Goal: Navigation & Orientation: Find specific page/section

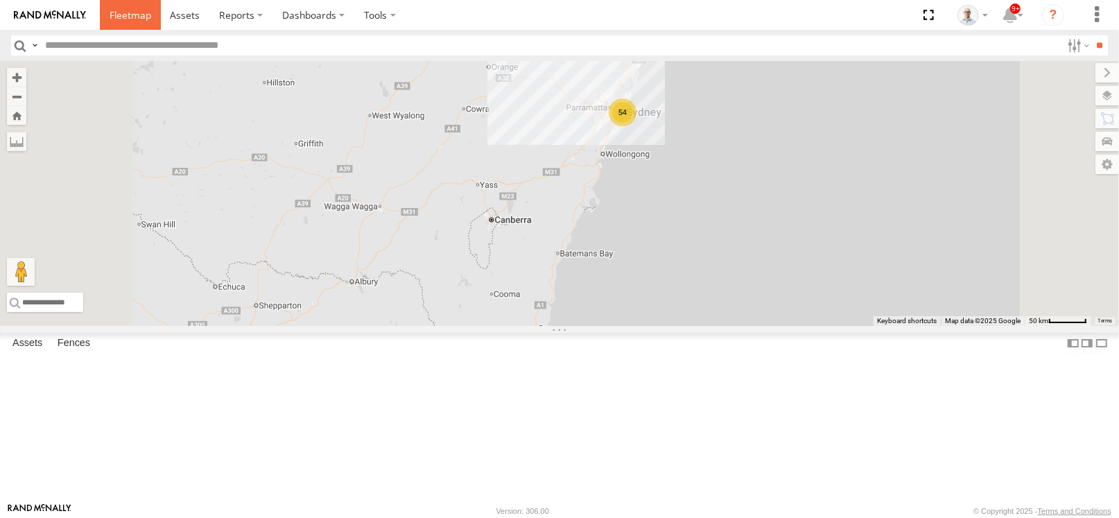
click at [135, 1] on link at bounding box center [130, 15] width 61 height 30
click at [615, 127] on div "31" at bounding box center [601, 113] width 28 height 28
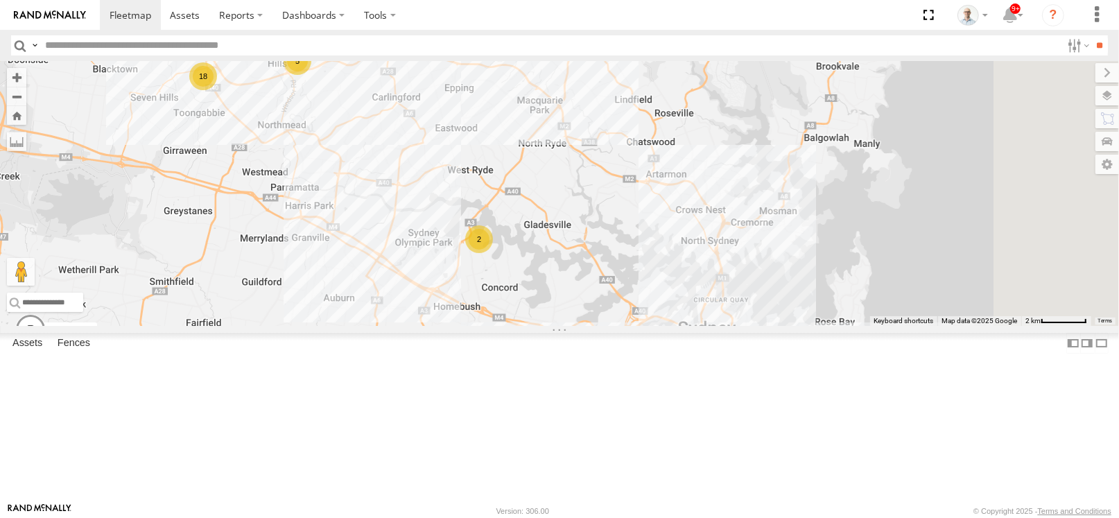
drag, startPoint x: 929, startPoint y: 434, endPoint x: 645, endPoint y: 327, distance: 303.3
click at [565, 266] on div "27QMC 10 QMC Pat 08QMC Mostafa # KS75A 04QMC Francesco Z=18 QMC Written off 30 …" at bounding box center [559, 193] width 1119 height 265
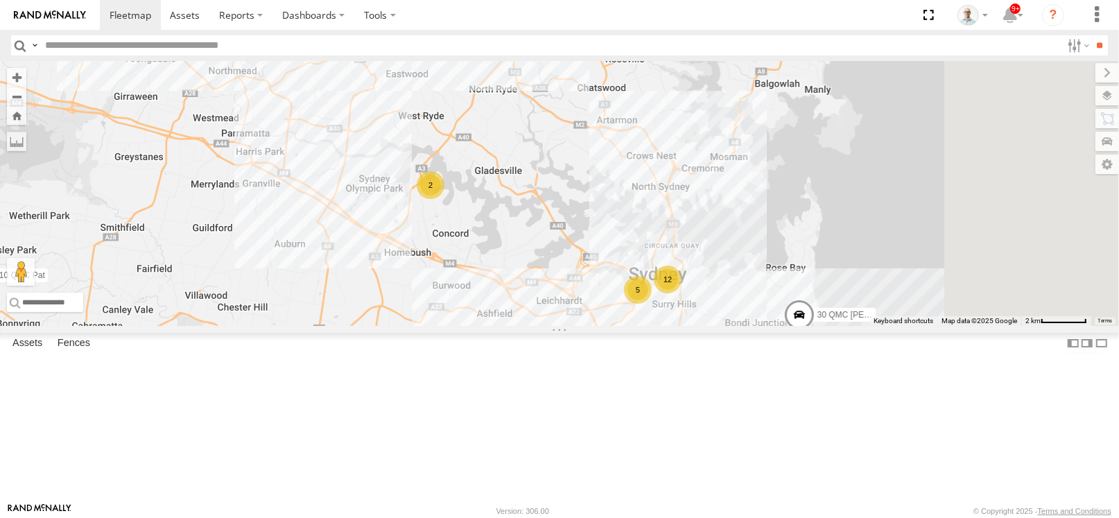
drag, startPoint x: 707, startPoint y: 386, endPoint x: 656, endPoint y: 331, distance: 74.6
click at [656, 326] on div "27QMC 10 QMC Pat 08QMC Mostafa # KS75A 04QMC Francesco Z=18 QMC Written off 30 …" at bounding box center [559, 193] width 1119 height 265
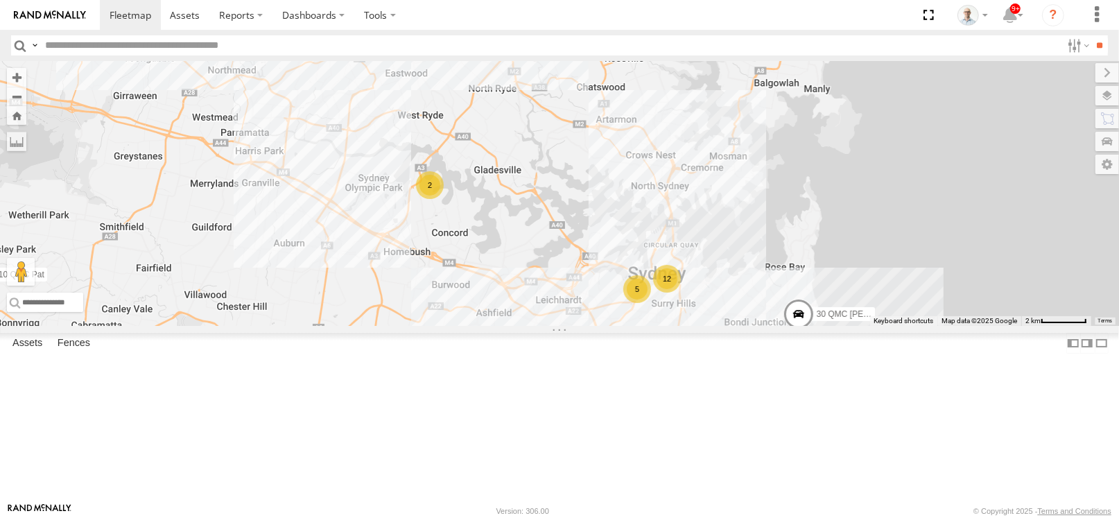
click at [444, 199] on div "2" at bounding box center [430, 185] width 28 height 28
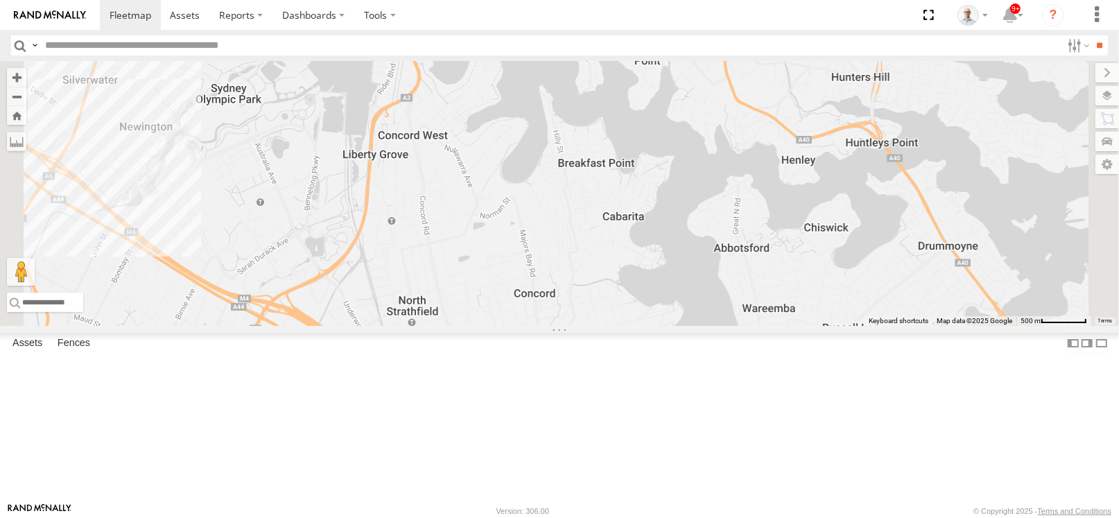
drag, startPoint x: 766, startPoint y: 361, endPoint x: 669, endPoint y: 241, distance: 155.3
click at [669, 241] on div "27QMC 10 QMC Pat 08QMC Mostafa # KS75A 04QMC Francesco Z=18 QMC Written off 30 …" at bounding box center [559, 193] width 1119 height 265
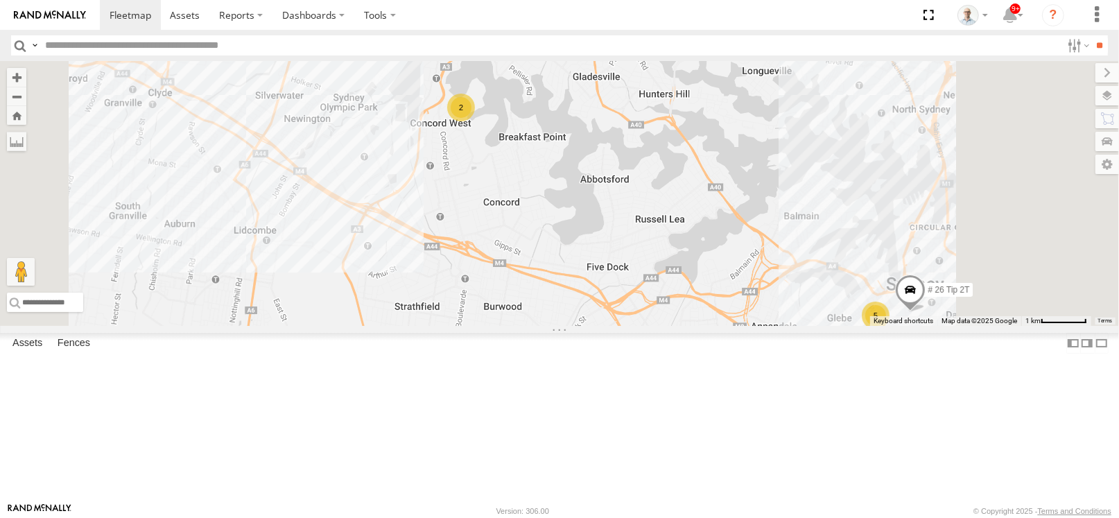
drag, startPoint x: 757, startPoint y: 325, endPoint x: 490, endPoint y: 135, distance: 327.3
click at [490, 135] on div "27QMC 10 QMC Pat 08QMC Mostafa # KS75A 04QMC Francesco Z=18 QMC Written off 30 …" at bounding box center [559, 193] width 1119 height 265
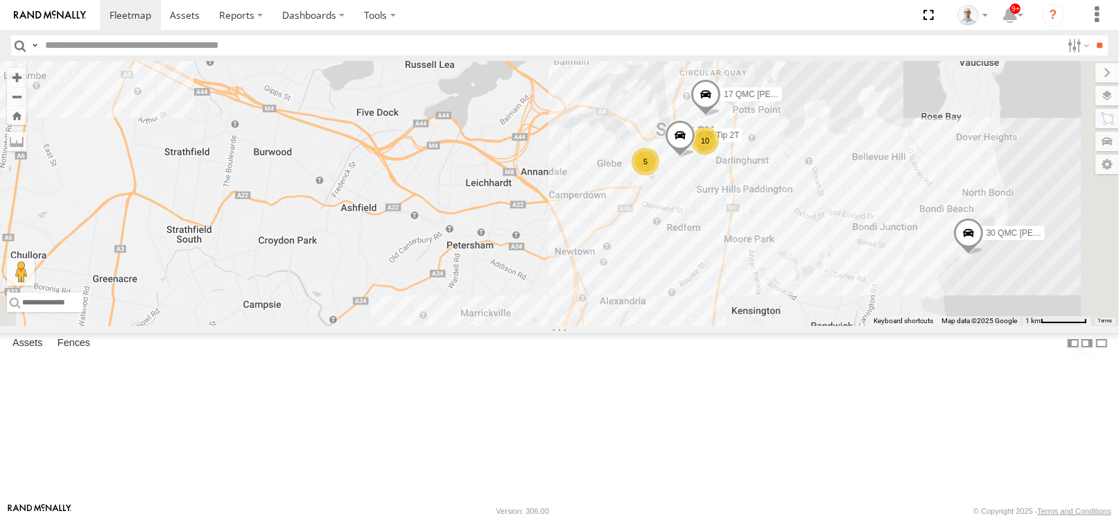
click at [660, 175] on div "5" at bounding box center [646, 162] width 28 height 28
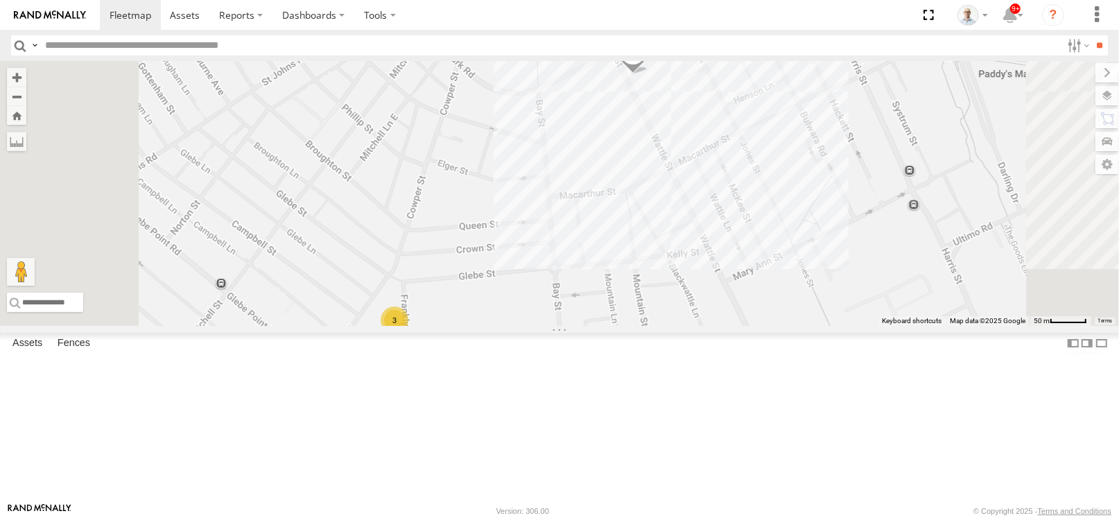
drag, startPoint x: 557, startPoint y: 408, endPoint x: 544, endPoint y: 402, distance: 14.6
click at [408, 334] on div "3" at bounding box center [395, 321] width 28 height 28
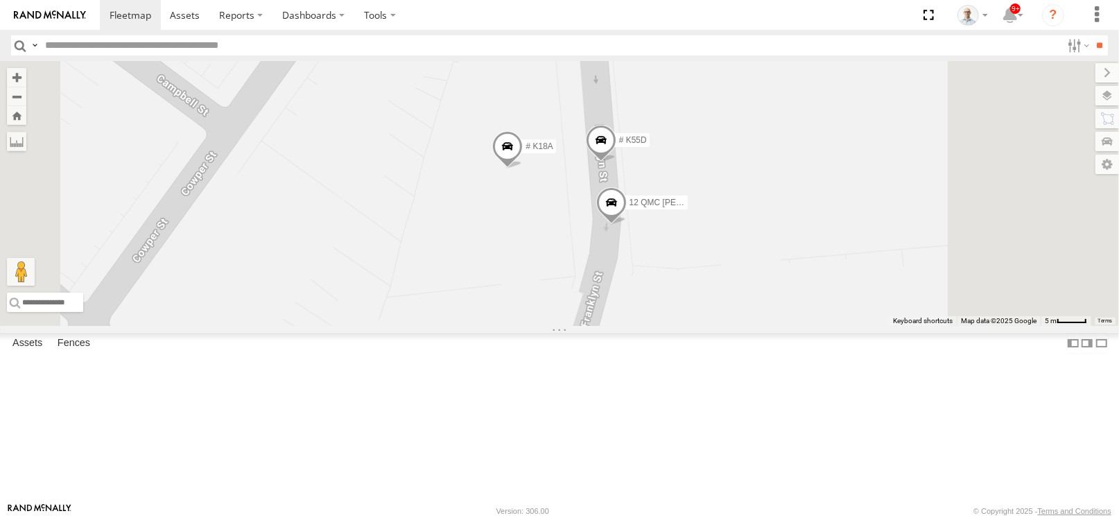
click at [704, 203] on div "27QMC 10 QMC Pat 08QMC Mostafa # KS75A 04QMC Francesco Z=18 QMC Written off 30 …" at bounding box center [559, 193] width 1119 height 265
click at [144, 17] on span at bounding box center [131, 14] width 42 height 13
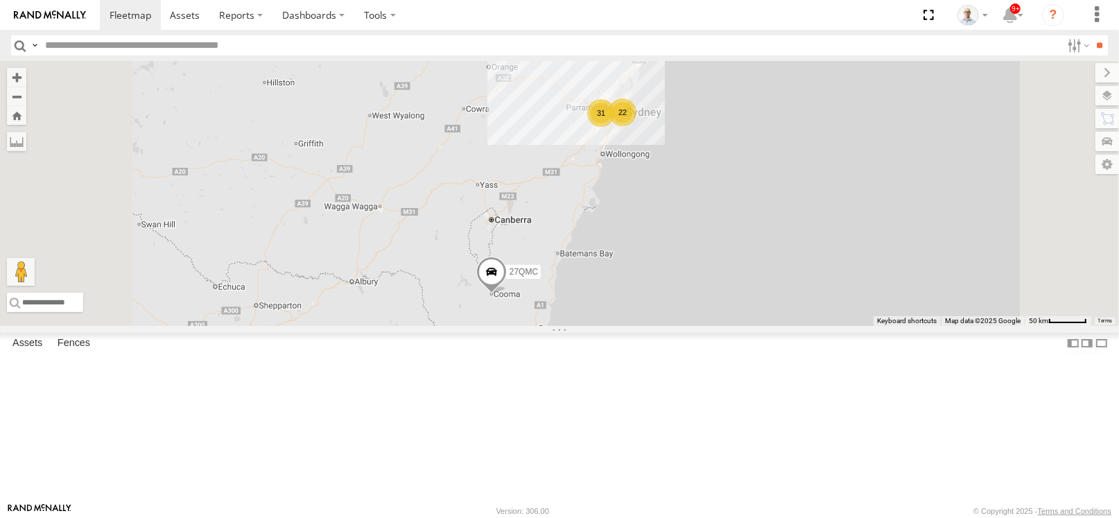
click at [615, 127] on div "31" at bounding box center [601, 113] width 28 height 28
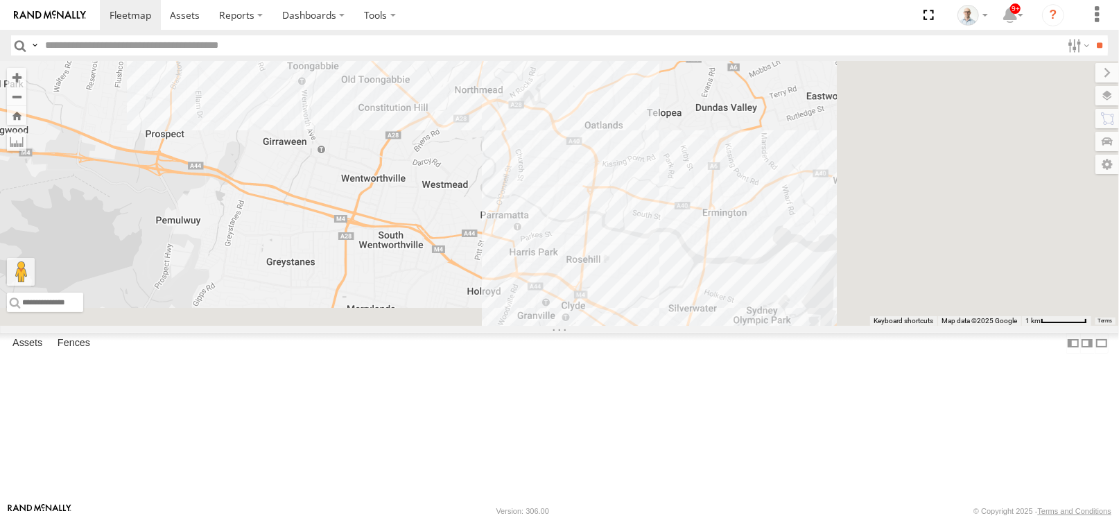
drag, startPoint x: 818, startPoint y: 408, endPoint x: 500, endPoint y: 47, distance: 481.5
click at [500, 47] on body at bounding box center [559, 259] width 1119 height 518
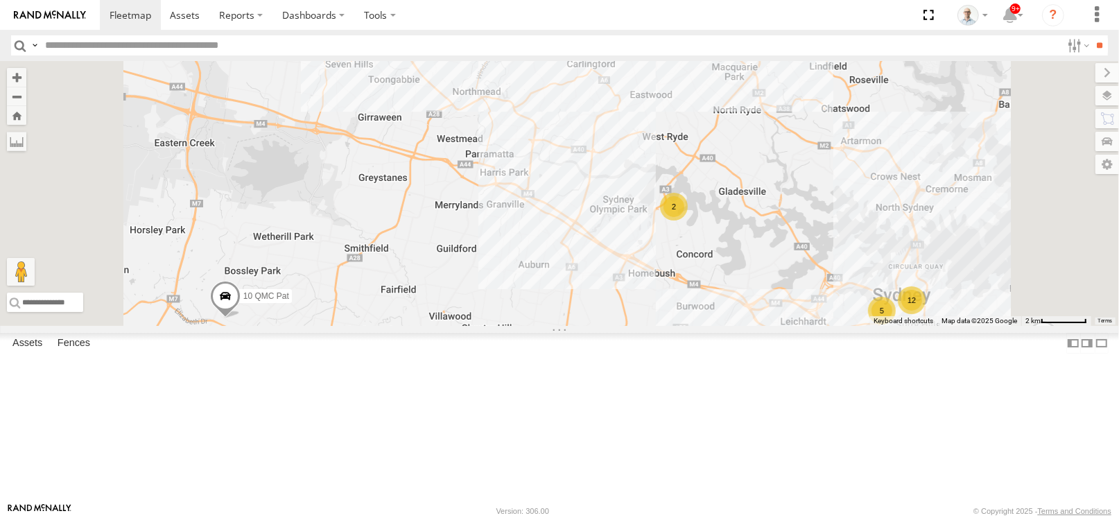
click at [507, 42] on div "5" at bounding box center [493, 29] width 28 height 28
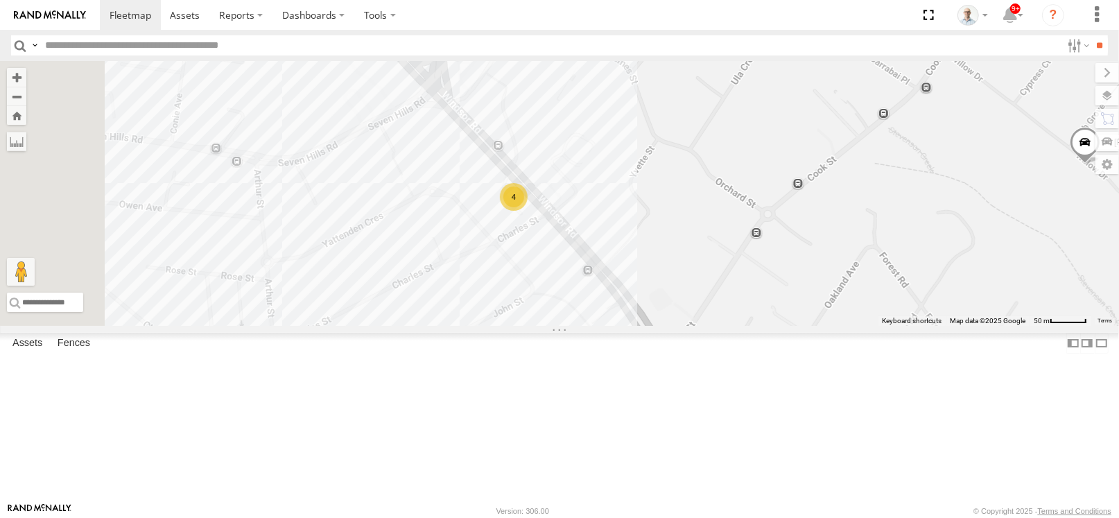
drag, startPoint x: 662, startPoint y: 217, endPoint x: 892, endPoint y: 206, distance: 229.8
click at [892, 206] on div "27QMC 10 QMC Pat 08QMC Mostafa # KS75A 04QMC Francesco Z=18 QMC Written off 30 …" at bounding box center [559, 193] width 1119 height 265
click at [529, 212] on div "4" at bounding box center [515, 198] width 28 height 28
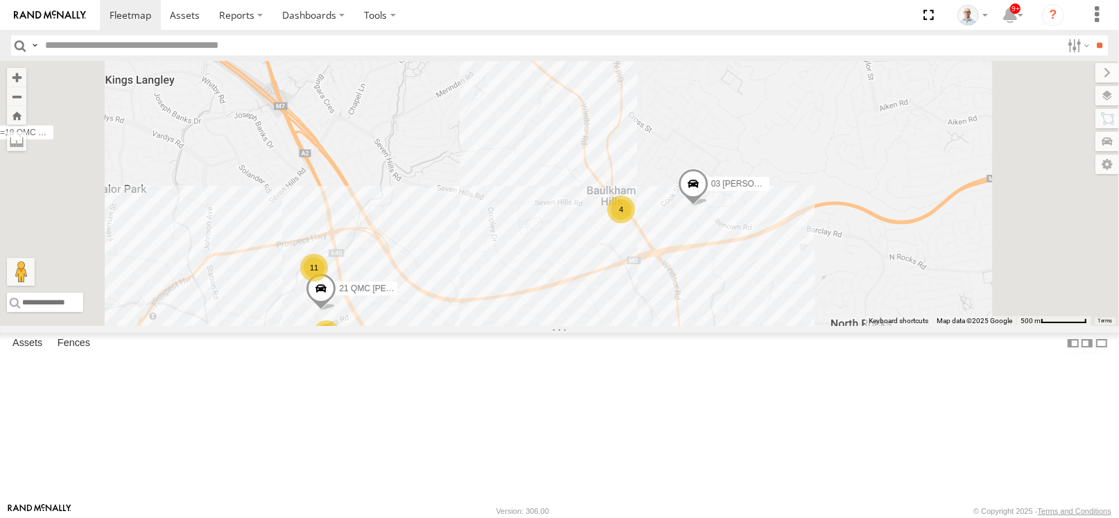
drag, startPoint x: 868, startPoint y: 325, endPoint x: 631, endPoint y: 256, distance: 246.9
click at [693, 272] on div "27QMC 10 QMC Pat 08QMC Mostafa # KS75A 04QMC Francesco Z=18 QMC Written off 30 …" at bounding box center [559, 193] width 1119 height 265
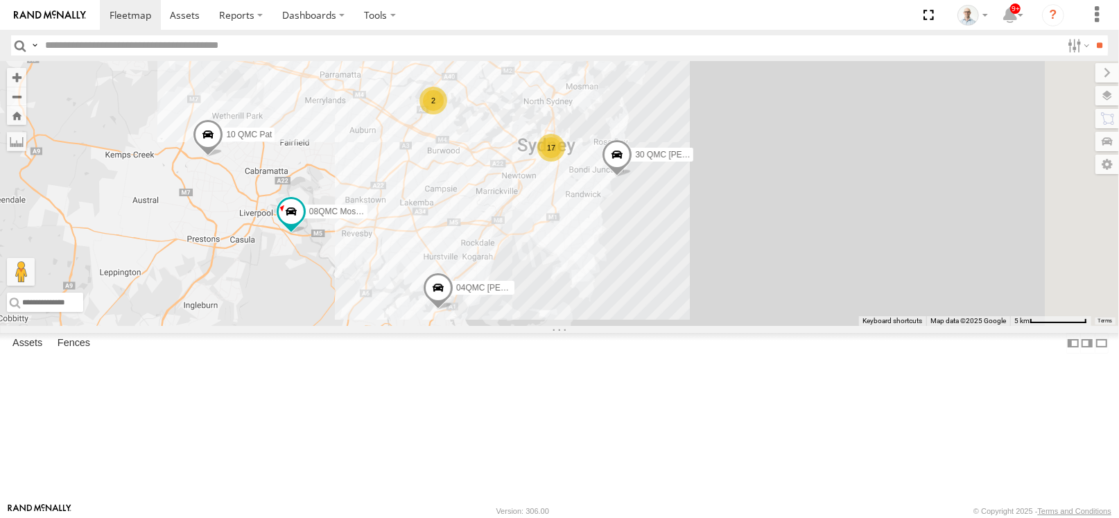
drag, startPoint x: 801, startPoint y: 372, endPoint x: 677, endPoint y: 221, distance: 195.1
click at [677, 221] on div "27QMC 10 QMC Pat 08QMC Mostafa # KS75A 04QMC Francesco Z=18 QMC Written off 30 …" at bounding box center [559, 193] width 1119 height 265
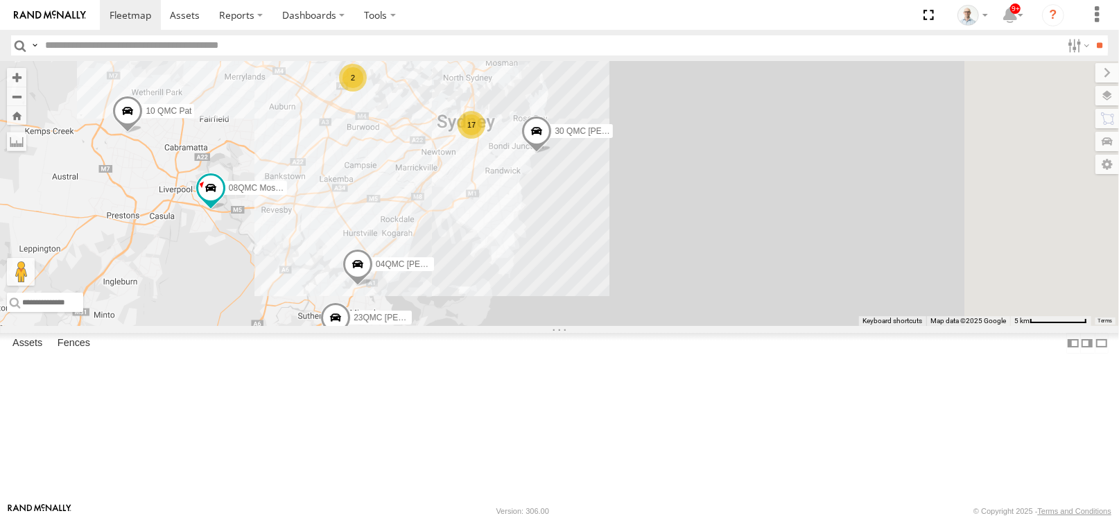
drag, startPoint x: 546, startPoint y: 338, endPoint x: 467, endPoint y: 312, distance: 83.1
click at [467, 312] on div "27QMC 10 QMC Pat 08QMC Mostafa # KS75A 04QMC Francesco Z=18 QMC Written off 30 …" at bounding box center [559, 193] width 1119 height 265
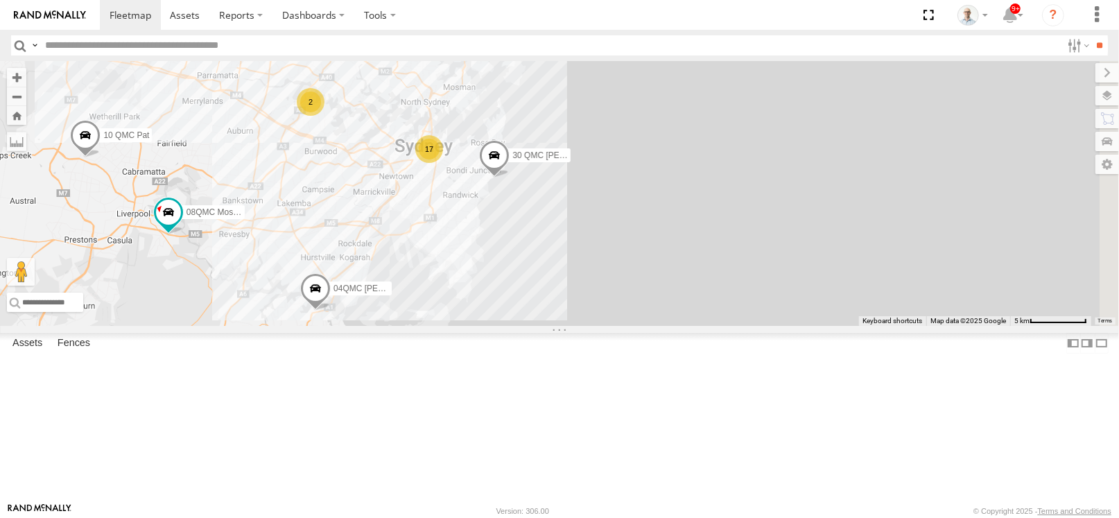
drag, startPoint x: 639, startPoint y: 228, endPoint x: 600, endPoint y: 255, distance: 47.9
click at [600, 255] on div "27QMC 10 QMC Pat 08QMC Mostafa # KS75A 04QMC Francesco Z=18 QMC Written off 30 …" at bounding box center [559, 193] width 1119 height 265
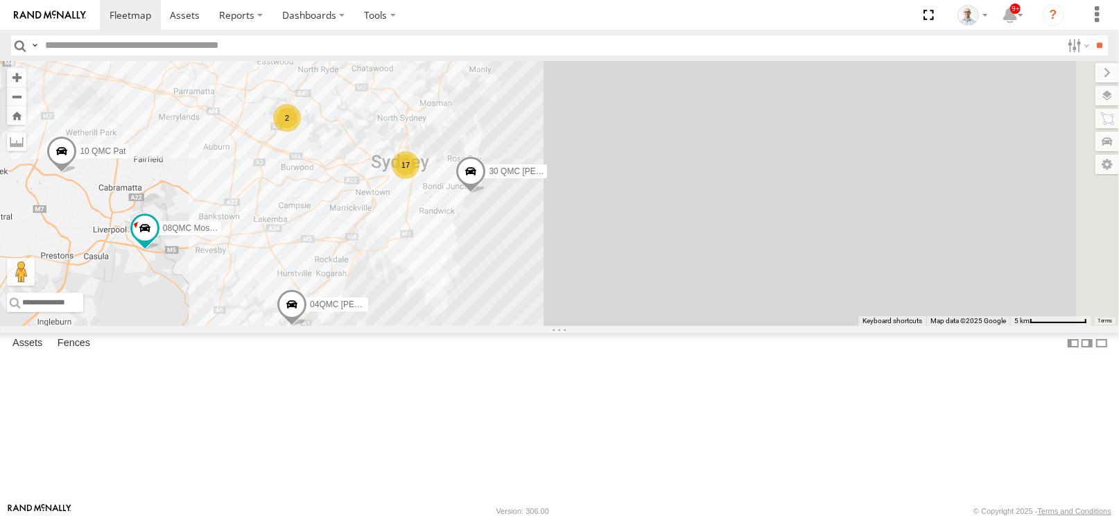
click at [420, 179] on div "17" at bounding box center [406, 165] width 28 height 28
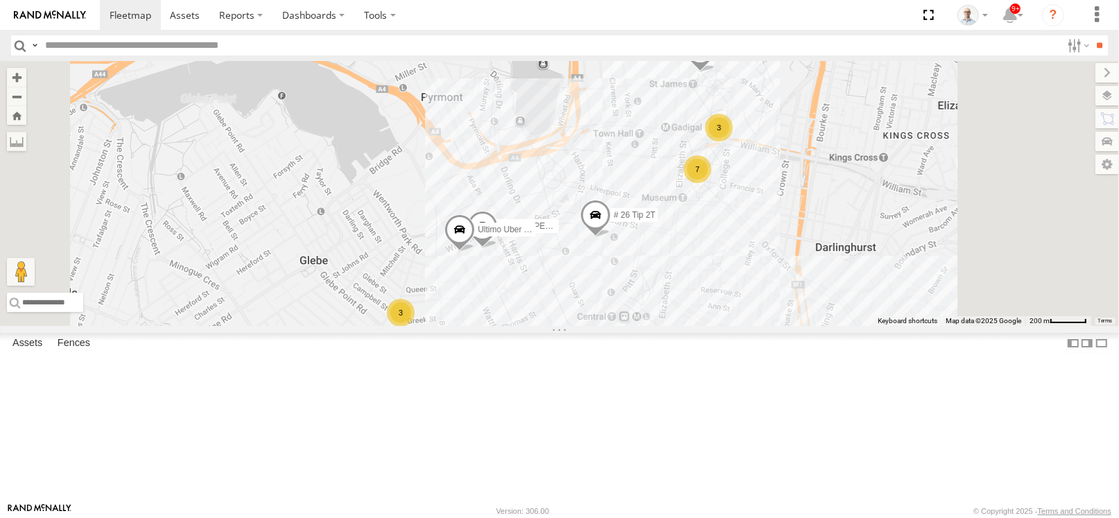
click at [611, 237] on span at bounding box center [595, 218] width 31 height 37
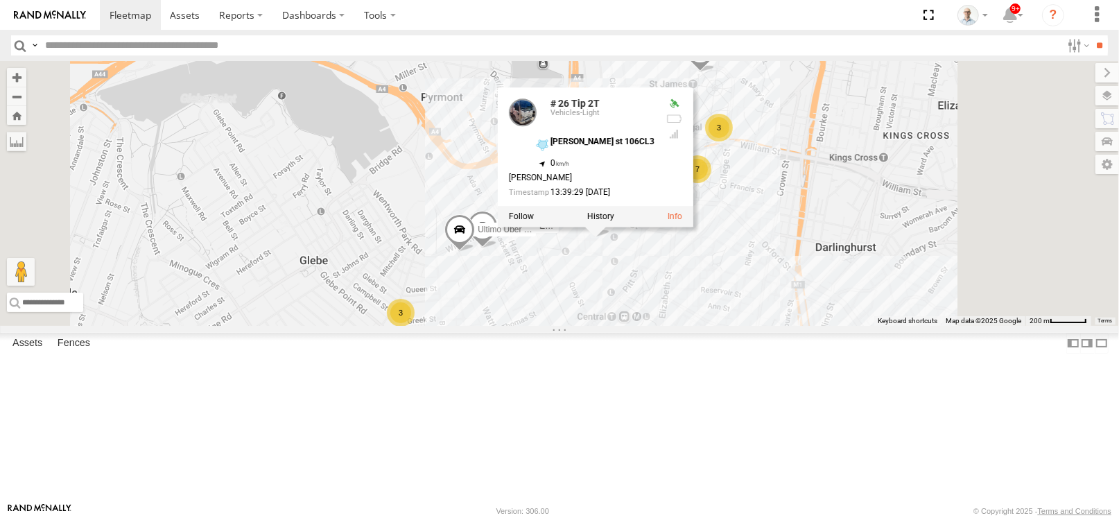
click at [833, 326] on div "27QMC 10 QMC Pat 08QMC Mostafa # KS75A 04QMC Francesco Z=18 QMC Written off 30 …" at bounding box center [559, 193] width 1119 height 265
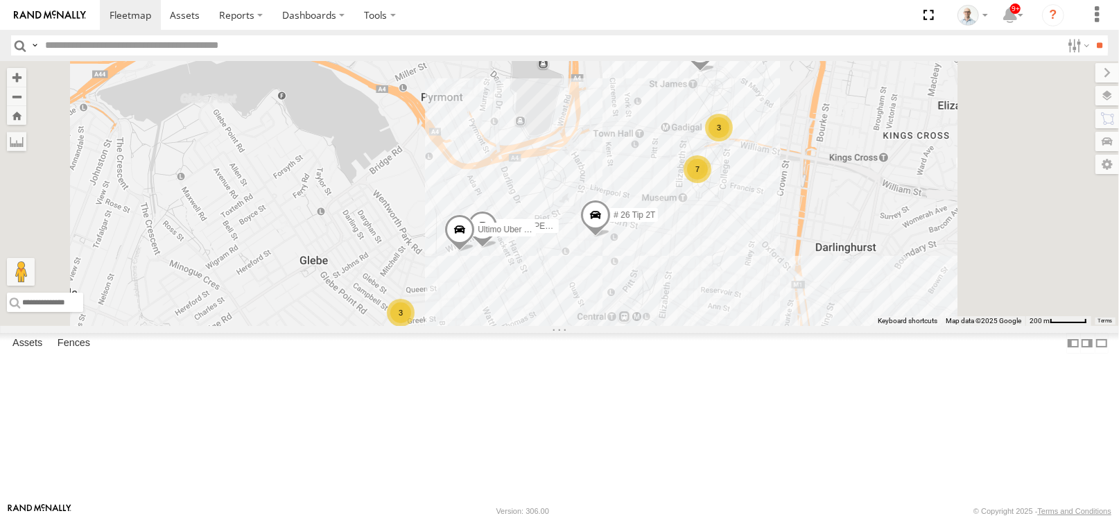
click at [733, 141] on div "3" at bounding box center [719, 128] width 28 height 28
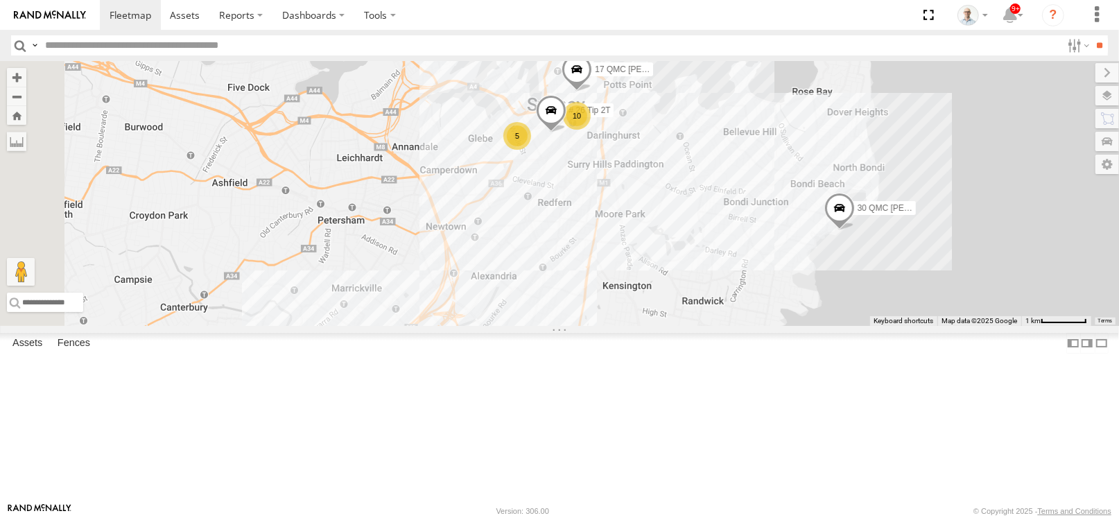
drag, startPoint x: 620, startPoint y: 212, endPoint x: 637, endPoint y: 200, distance: 20.4
click at [637, 200] on div "27QMC 10 QMC Pat 08QMC Mostafa # KS75A 04QMC Francesco Z=18 QMC Written off 30 …" at bounding box center [559, 193] width 1119 height 265
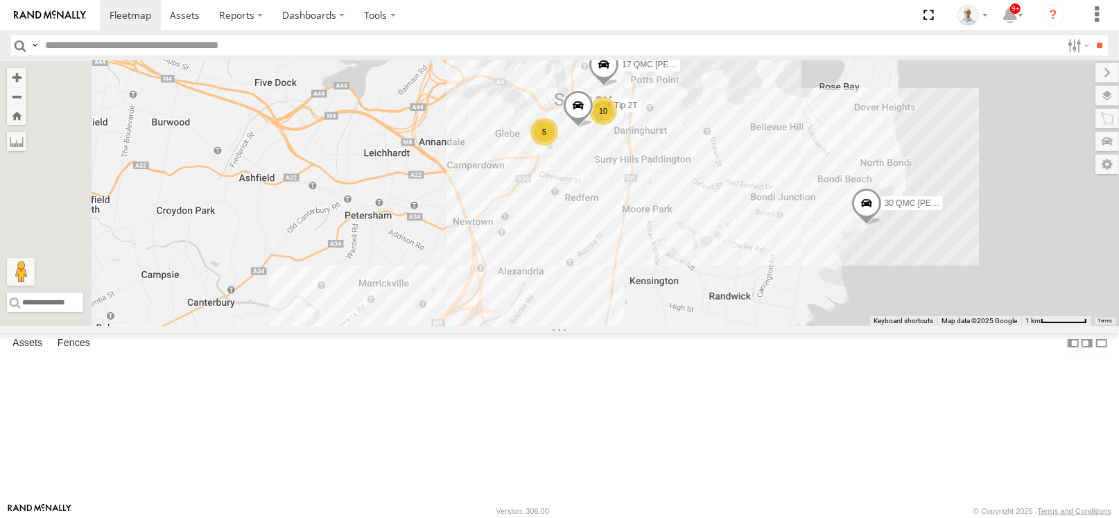
drag, startPoint x: 608, startPoint y: 255, endPoint x: 703, endPoint y: 222, distance: 100.0
click at [640, 250] on div "27QMC 10 QMC Pat 08QMC Mostafa # KS75A 04QMC Francesco Z=18 QMC Written off 30 …" at bounding box center [559, 193] width 1119 height 265
click at [561, 145] on div "5" at bounding box center [547, 131] width 28 height 28
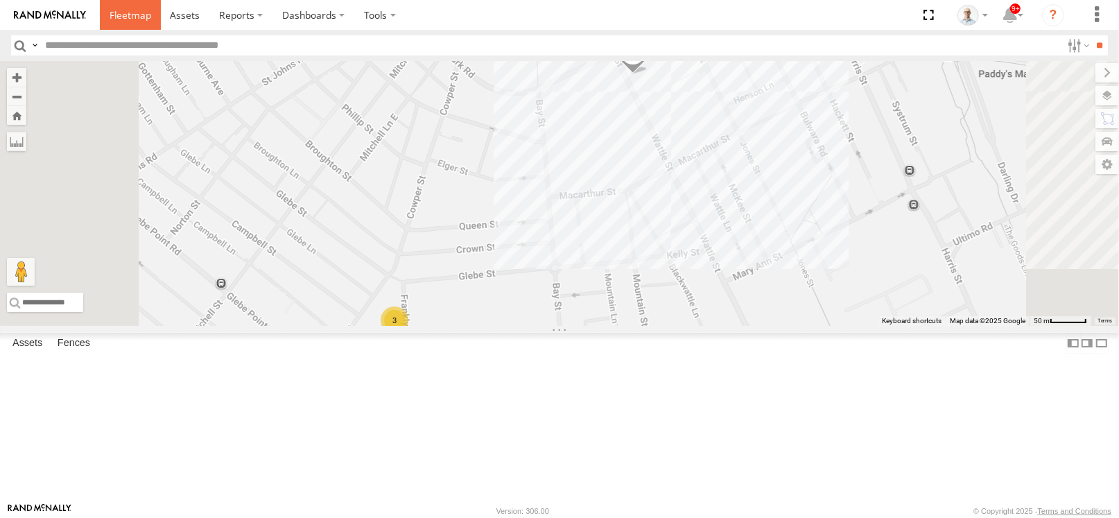
click at [123, 9] on span at bounding box center [131, 14] width 42 height 13
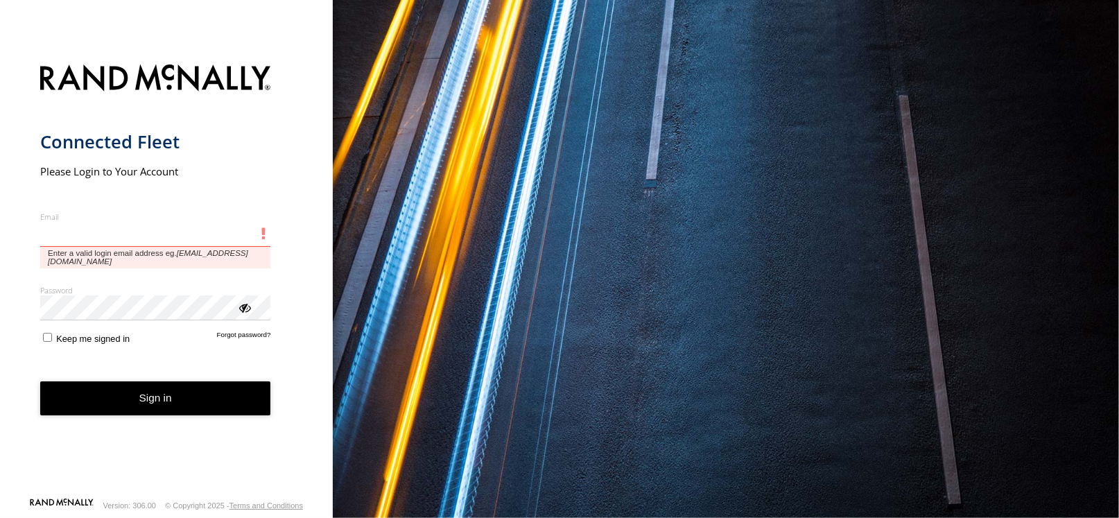
type input "**********"
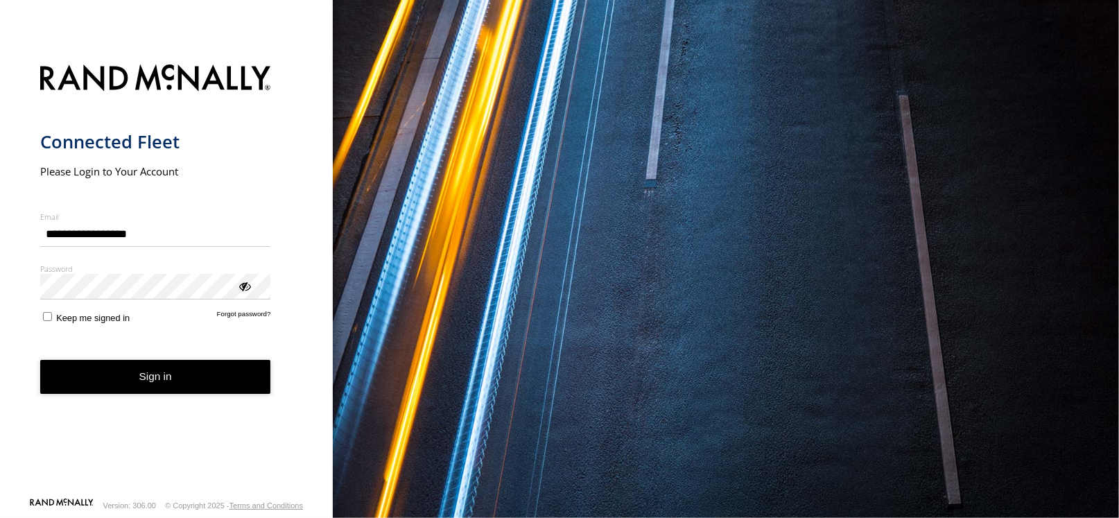
click at [211, 386] on button "Sign in" at bounding box center [155, 377] width 231 height 34
type input "**********"
click at [210, 394] on form "**********" at bounding box center [166, 276] width 253 height 441
click at [199, 380] on button "Sign in" at bounding box center [155, 377] width 231 height 34
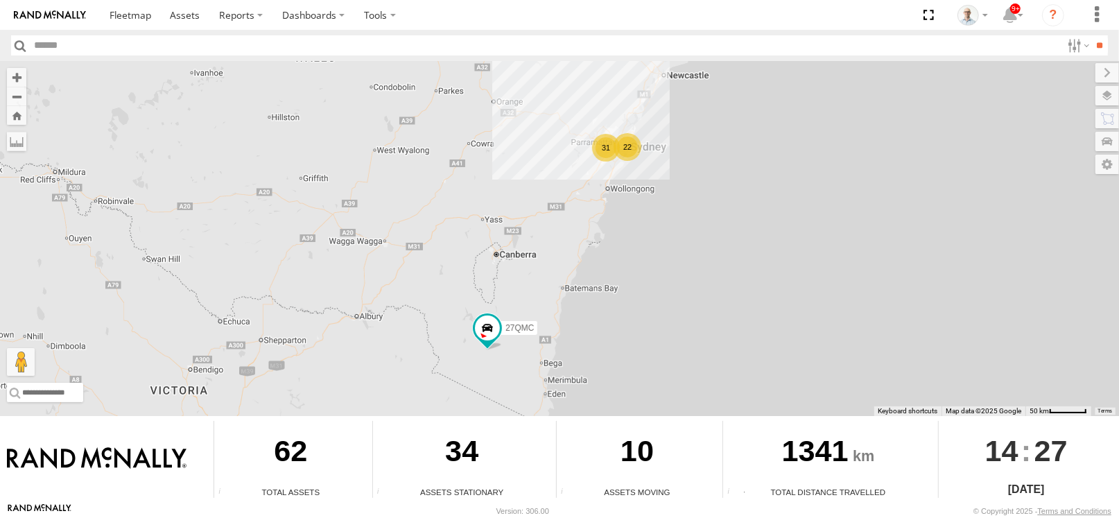
click at [610, 141] on div "31" at bounding box center [606, 148] width 28 height 28
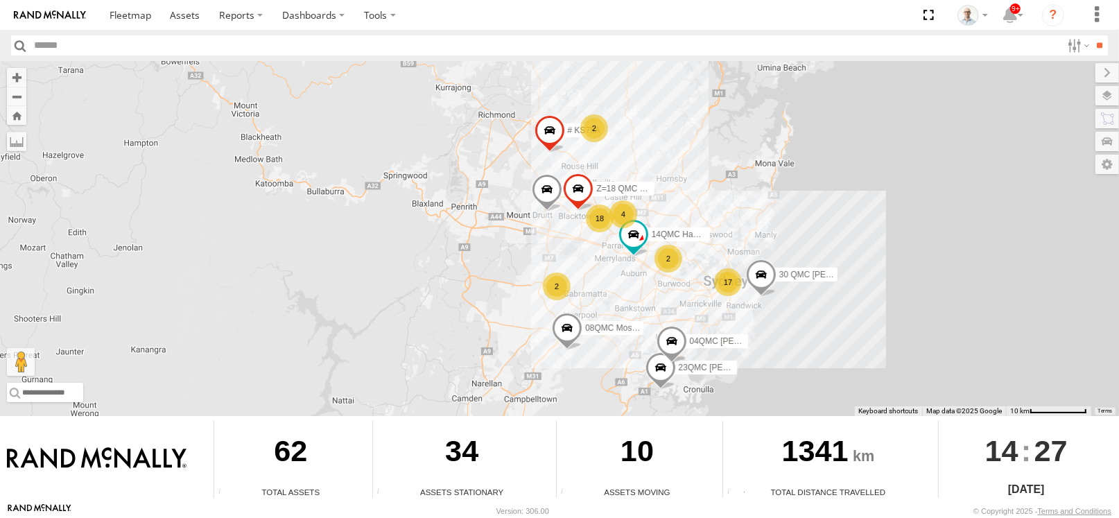
drag, startPoint x: 525, startPoint y: 150, endPoint x: 560, endPoint y: 150, distance: 35.4
click at [560, 150] on span at bounding box center [550, 133] width 31 height 37
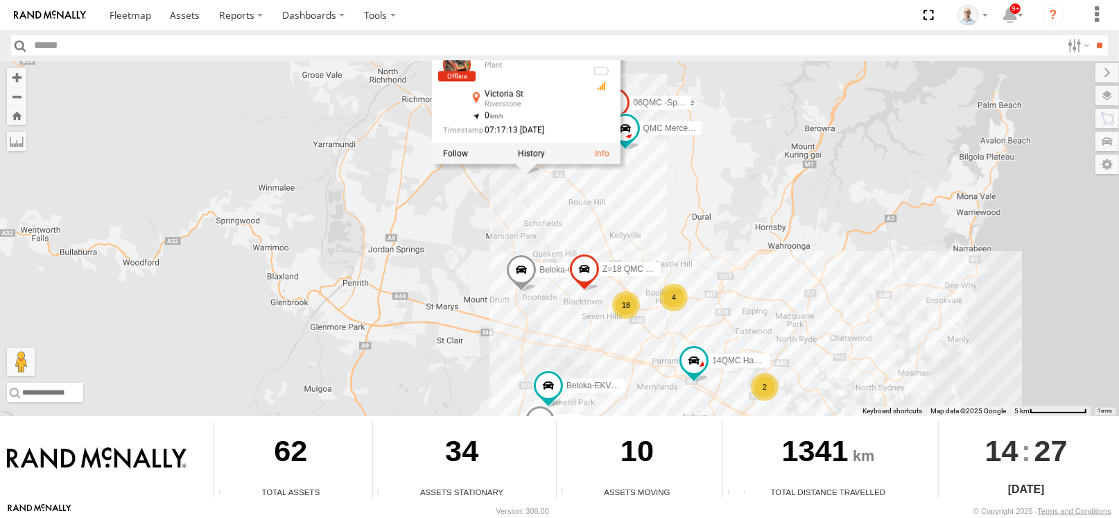
drag, startPoint x: 644, startPoint y: 193, endPoint x: 663, endPoint y: 202, distance: 21.4
click at [663, 202] on div "27QMC 08QMC Mostafa # KS75A 14QMC Hamza 04QMC Francesco Beloka-CHV61N Z=18 QMC …" at bounding box center [559, 238] width 1119 height 355
click at [669, 200] on div "27QMC 08QMC Mostafa # KS75A 14QMC Hamza 04QMC Francesco Beloka-CHV61N Z=18 QMC …" at bounding box center [559, 238] width 1119 height 355
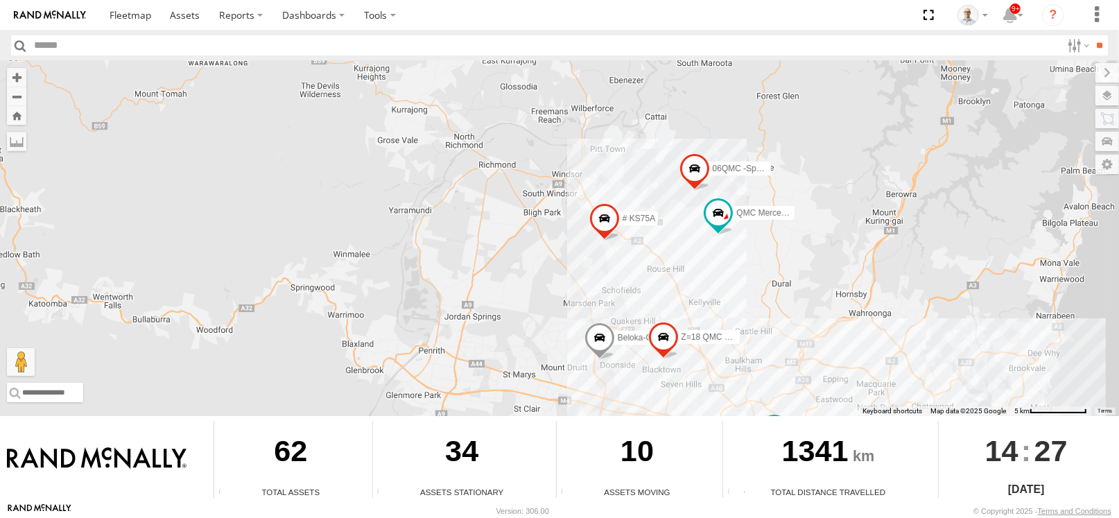
drag, startPoint x: 797, startPoint y: 286, endPoint x: 778, endPoint y: 262, distance: 30.7
click at [778, 262] on div "27QMC 08QMC Mostafa # KS75A 14QMC Hamza 04QMC Francesco Beloka-CHV61N Z=18 QMC …" at bounding box center [559, 238] width 1119 height 355
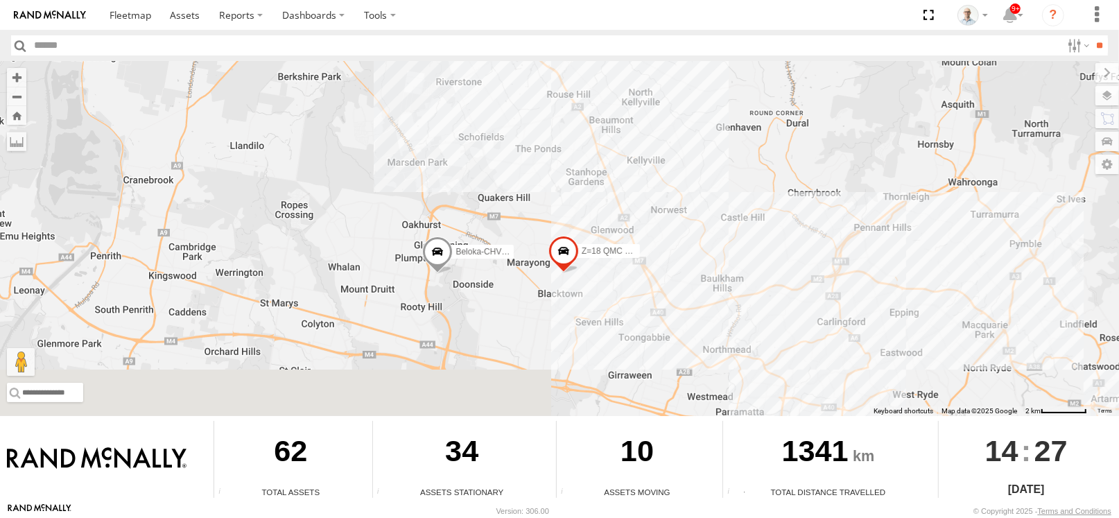
drag, startPoint x: 727, startPoint y: 281, endPoint x: 703, endPoint y: 78, distance: 204.0
click at [703, 78] on div "27QMC 08QMC Mostafa # KS75A 14QMC Hamza 04QMC Francesco Beloka-CHV61N Z=18 QMC …" at bounding box center [559, 238] width 1119 height 355
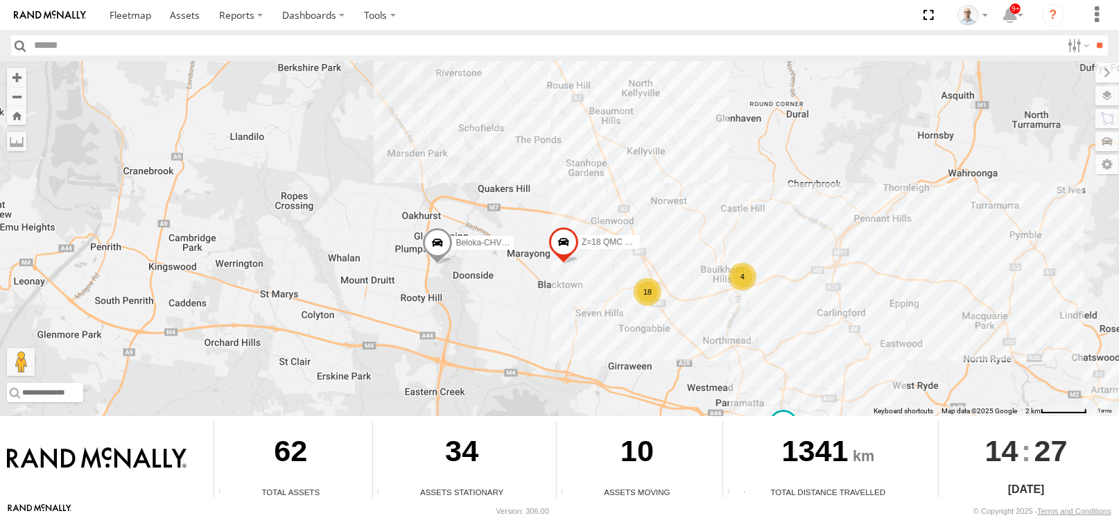
click at [739, 279] on div "4" at bounding box center [743, 277] width 28 height 28
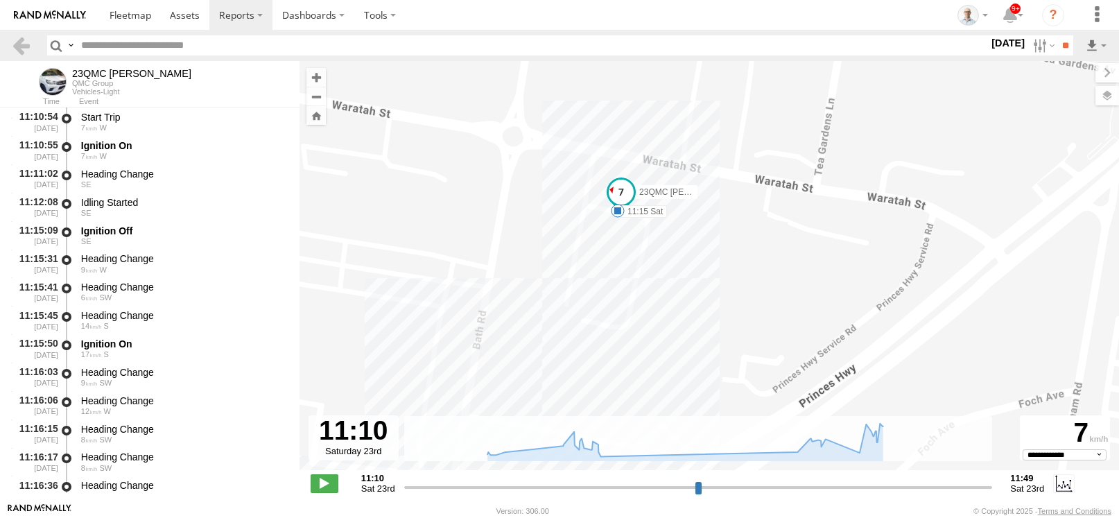
select select "**********"
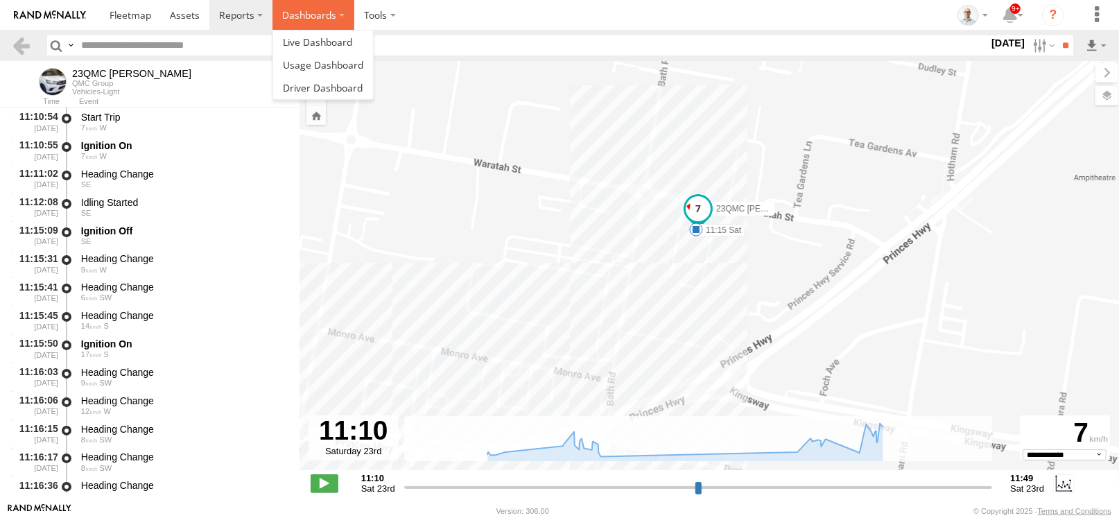
click at [317, 21] on label "Dashboards" at bounding box center [314, 15] width 82 height 30
click at [325, 36] on span at bounding box center [317, 41] width 69 height 13
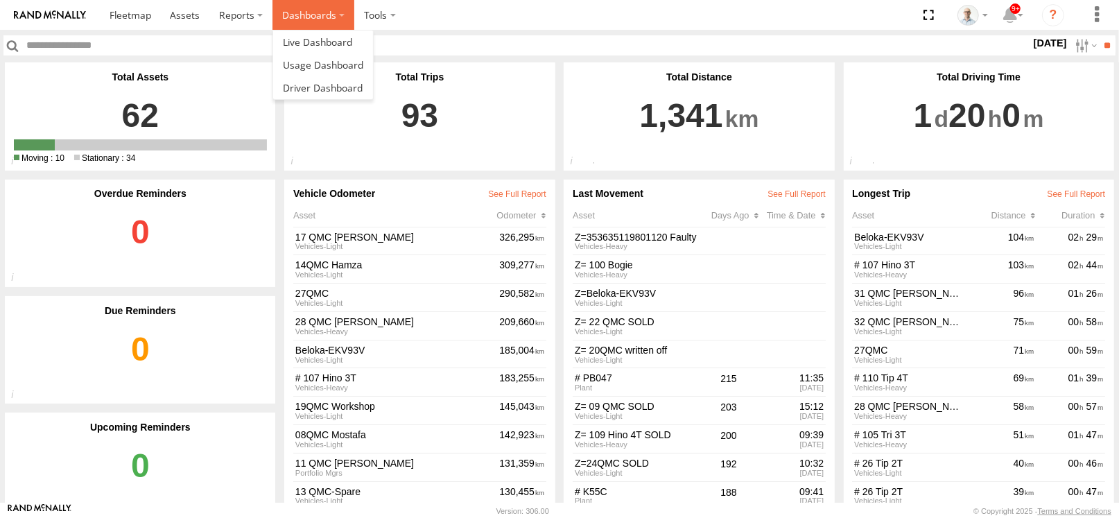
click at [307, 19] on label "Dashboards" at bounding box center [314, 15] width 82 height 30
click at [304, 42] on span at bounding box center [317, 41] width 69 height 13
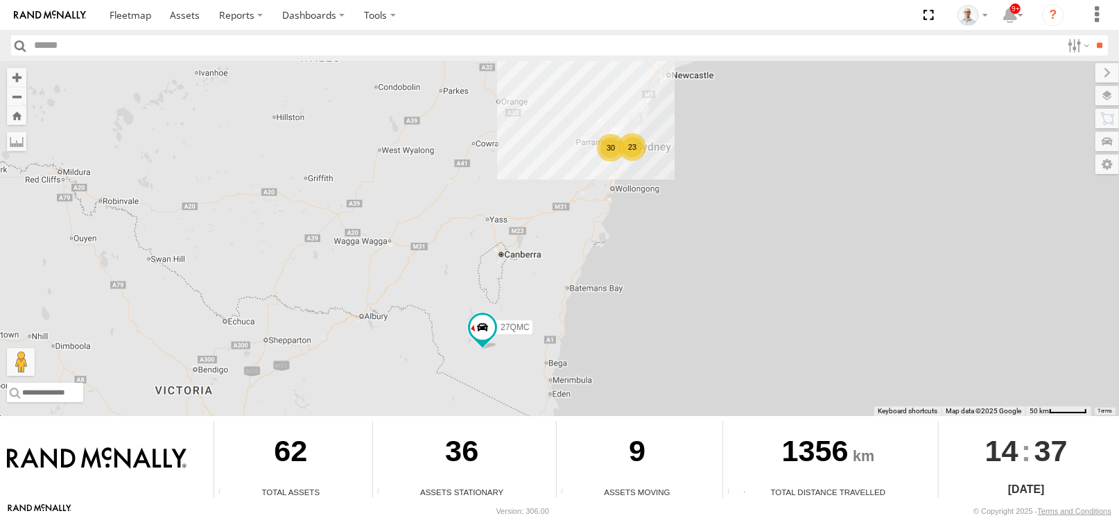
click at [619, 139] on div "30" at bounding box center [611, 148] width 28 height 28
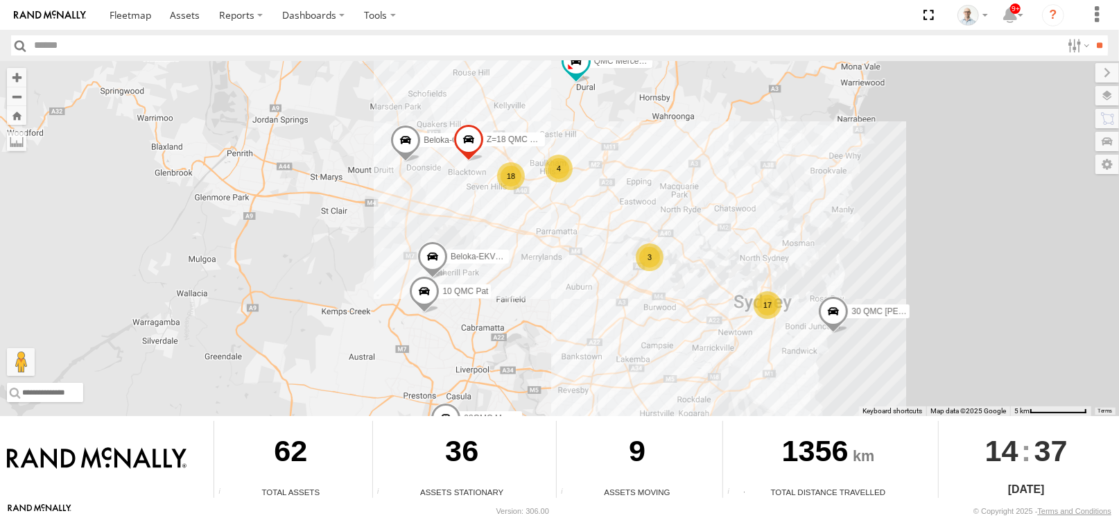
drag, startPoint x: 449, startPoint y: 214, endPoint x: 474, endPoint y: 266, distance: 58.6
click at [452, 301] on div "27QMC 08QMC Mostafa # KS75A 06QMC -Spare 04QMC Francesco Beloka-CHV61N Z=18 QMC…" at bounding box center [559, 238] width 1119 height 355
click at [500, 214] on div "27QMC 08QMC Mostafa # KS75A 06QMC -Spare 04QMC Francesco Beloka-CHV61N Z=18 QMC…" at bounding box center [559, 238] width 1119 height 355
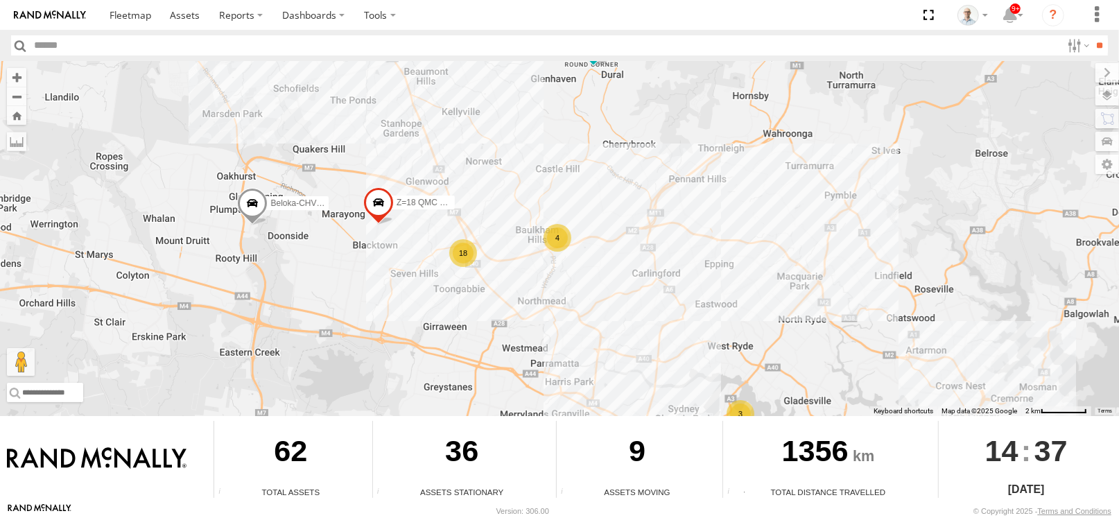
drag, startPoint x: 512, startPoint y: 197, endPoint x: 461, endPoint y: 291, distance: 107.0
click at [461, 291] on div "27QMC 08QMC Mostafa # KS75A 06QMC -Spare 04QMC Francesco Beloka-CHV61N Z=18 QMC…" at bounding box center [559, 238] width 1119 height 355
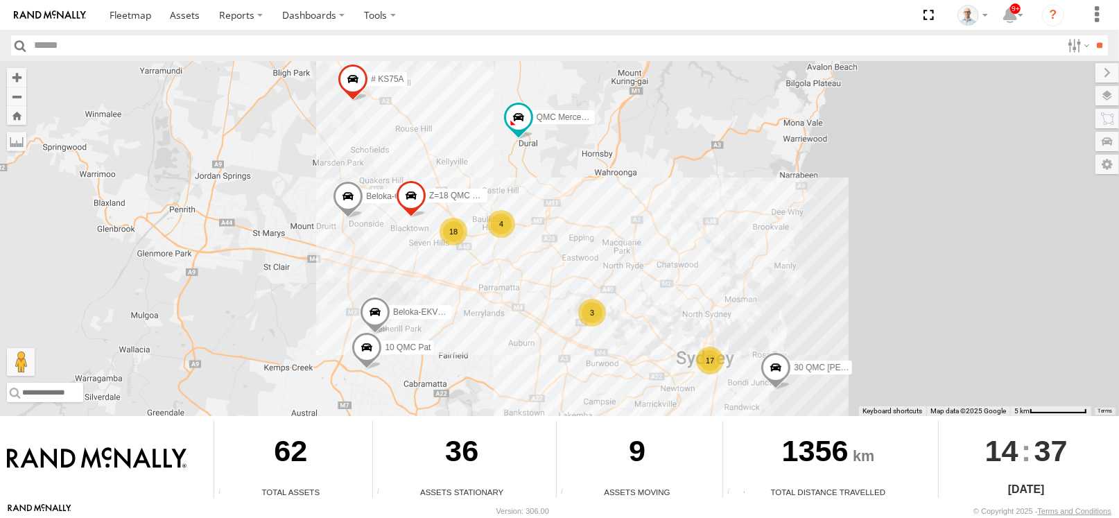
drag, startPoint x: 460, startPoint y: 352, endPoint x: 456, endPoint y: 299, distance: 53.6
click at [456, 299] on div "27QMC 08QMC Mostafa # KS75A 06QMC -Spare 04QMC Francesco Beloka-CHV61N Z=18 QMC…" at bounding box center [559, 238] width 1119 height 355
click at [504, 221] on div "4" at bounding box center [502, 222] width 28 height 28
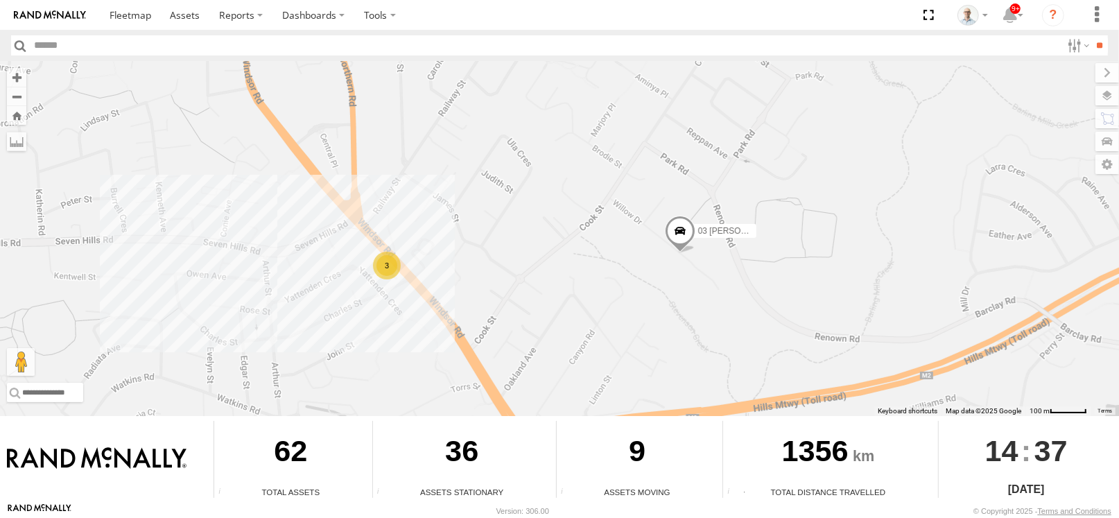
click at [388, 253] on div "3" at bounding box center [387, 266] width 28 height 28
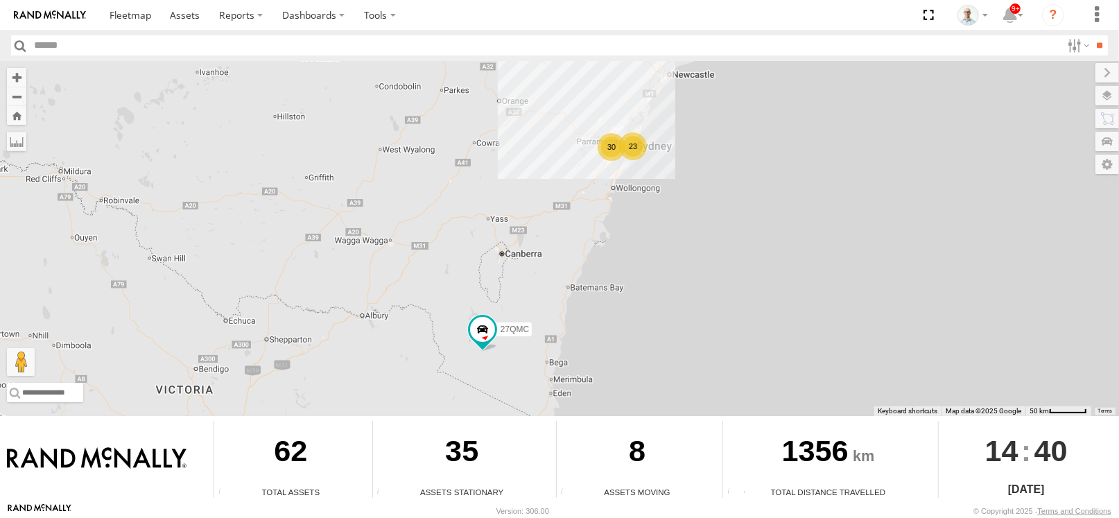
click at [614, 149] on div "30" at bounding box center [612, 147] width 28 height 28
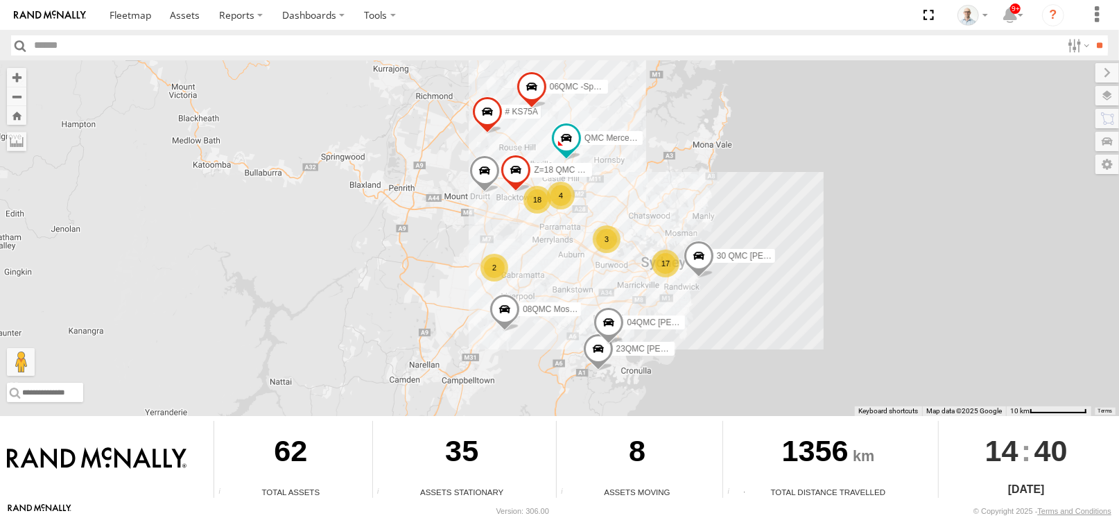
drag, startPoint x: 767, startPoint y: 320, endPoint x: 723, endPoint y: 288, distance: 54.7
click at [737, 302] on div "27QMC 17 2 08QMC Mostafa 4 18 # KS75A 06QMC -Spare 3 04QMC Francesco Beloka-CHV…" at bounding box center [559, 238] width 1119 height 355
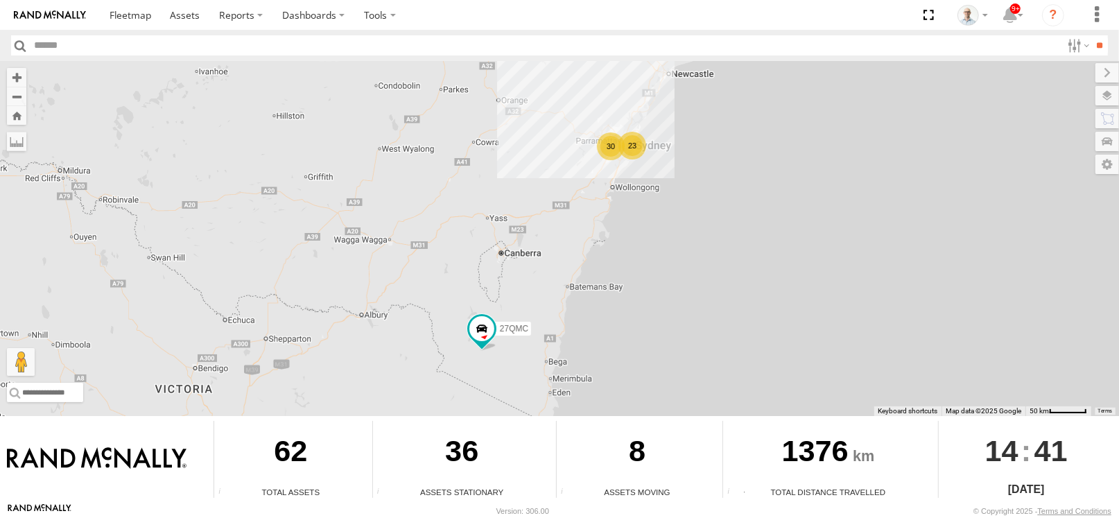
click at [634, 140] on div "23" at bounding box center [633, 146] width 28 height 28
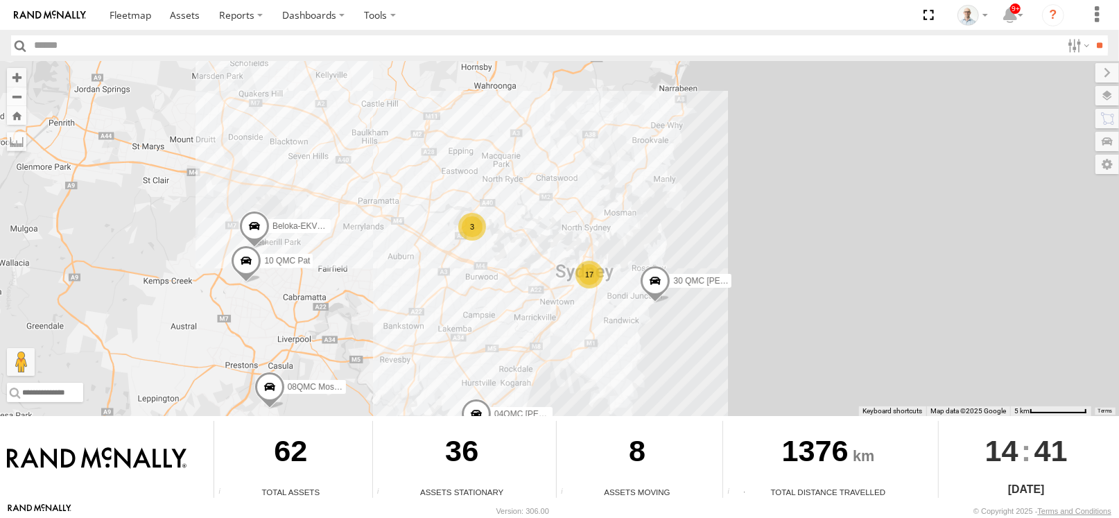
drag, startPoint x: 555, startPoint y: 144, endPoint x: 551, endPoint y: 264, distance: 120.0
click at [551, 264] on div "27QMC 17 10 QMC Pat 08QMC Mostafa Beloka-EKV93V 3 04QMC Francesco 30 QMC David …" at bounding box center [559, 238] width 1119 height 355
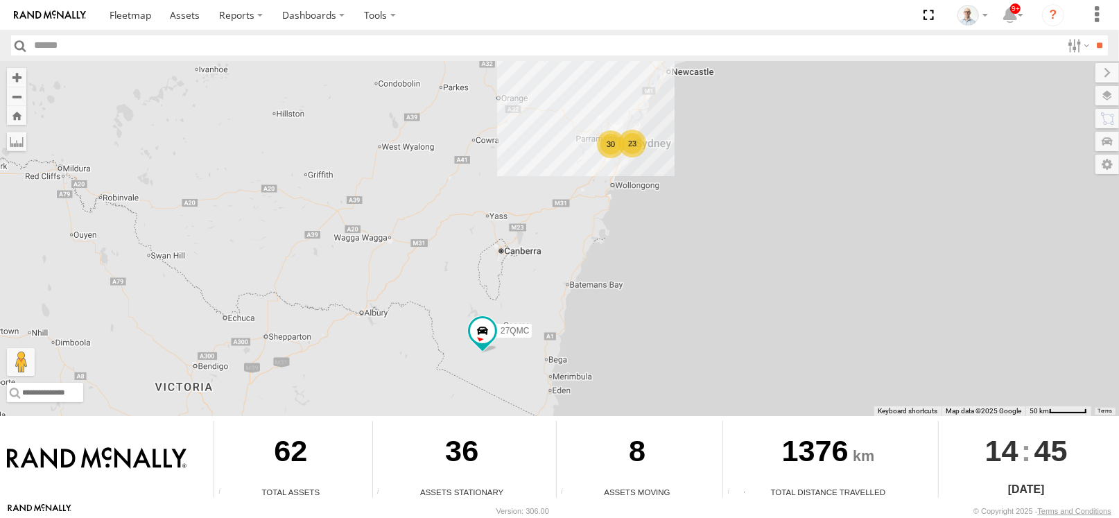
click at [633, 150] on div "23" at bounding box center [633, 144] width 28 height 28
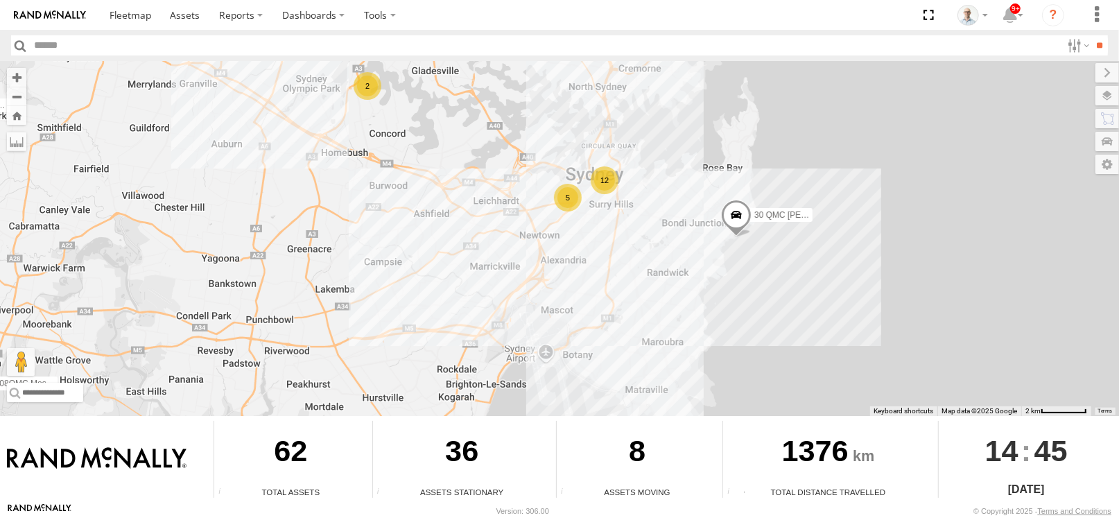
drag, startPoint x: 580, startPoint y: 157, endPoint x: 554, endPoint y: 248, distance: 94.6
click at [555, 212] on div "5" at bounding box center [568, 198] width 28 height 28
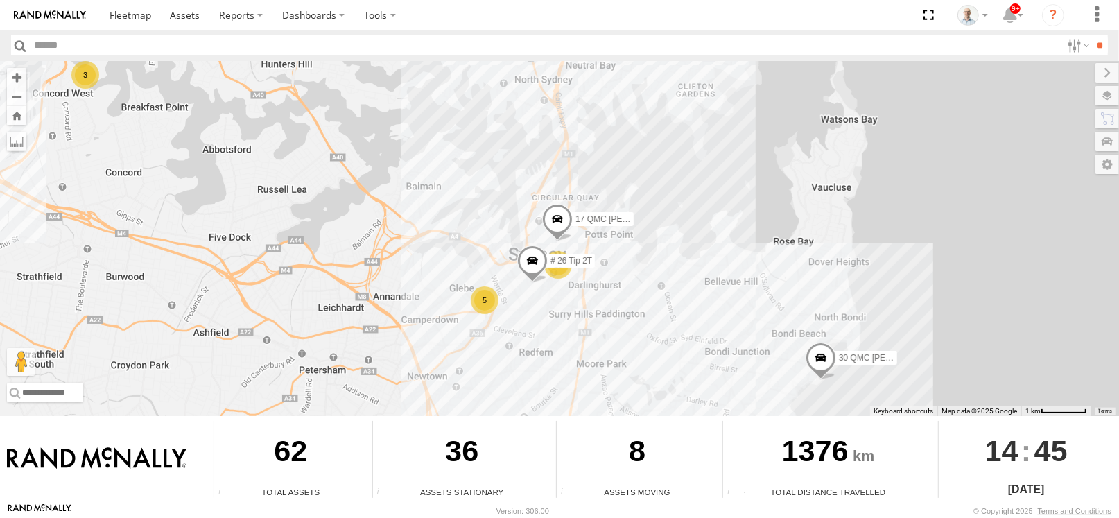
click at [464, 297] on div "27QMC 10 QMC Pat 08QMC Mostafa Beloka-EKV93V 04QMC Francesco 30 QMC David Carmo…" at bounding box center [559, 238] width 1119 height 355
click at [490, 299] on div "5" at bounding box center [485, 300] width 28 height 28
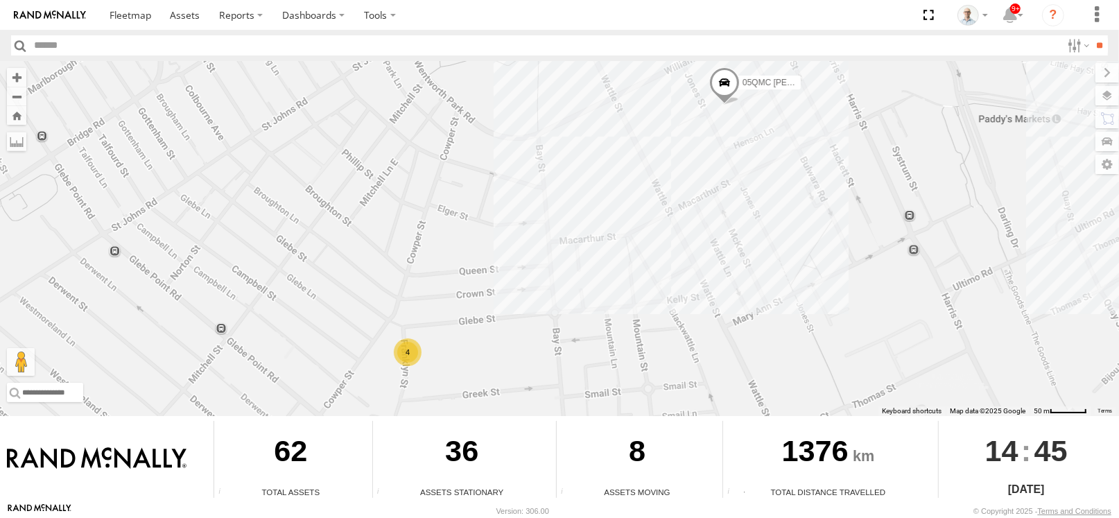
click at [405, 350] on div "4" at bounding box center [408, 352] width 28 height 28
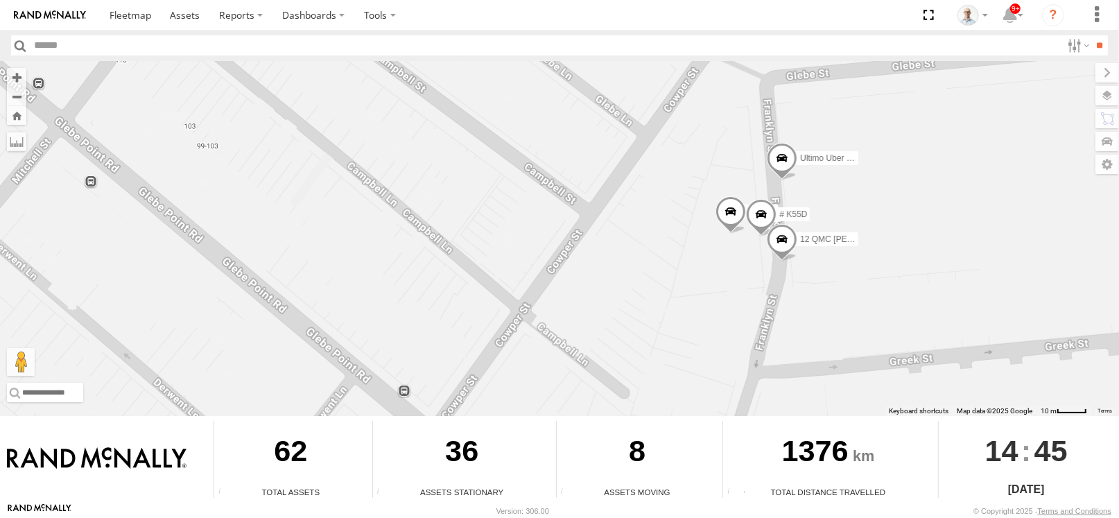
drag, startPoint x: 985, startPoint y: 203, endPoint x: 741, endPoint y: 178, distance: 246.1
click at [741, 178] on div "27QMC 10 QMC Pat 08QMC Mostafa Beloka-EKV93V 04QMC Francesco 30 QMC David Carmo…" at bounding box center [559, 238] width 1119 height 355
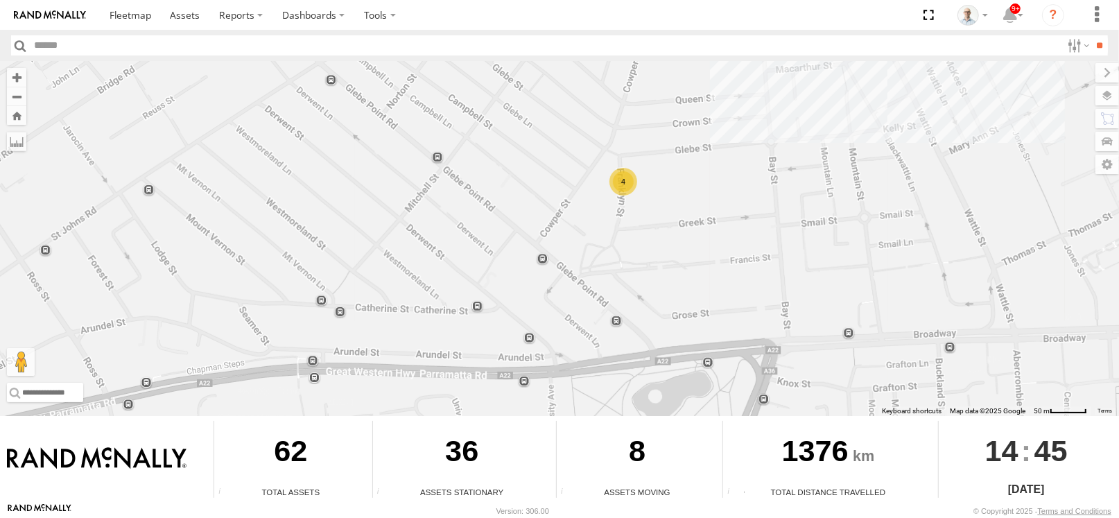
drag, startPoint x: 775, startPoint y: 144, endPoint x: 682, endPoint y: 193, distance: 105.5
click at [682, 193] on div "27QMC 10 QMC Pat 08QMC Mostafa Beloka-EKV93V 04QMC Francesco 30 QMC David Carmo…" at bounding box center [559, 238] width 1119 height 355
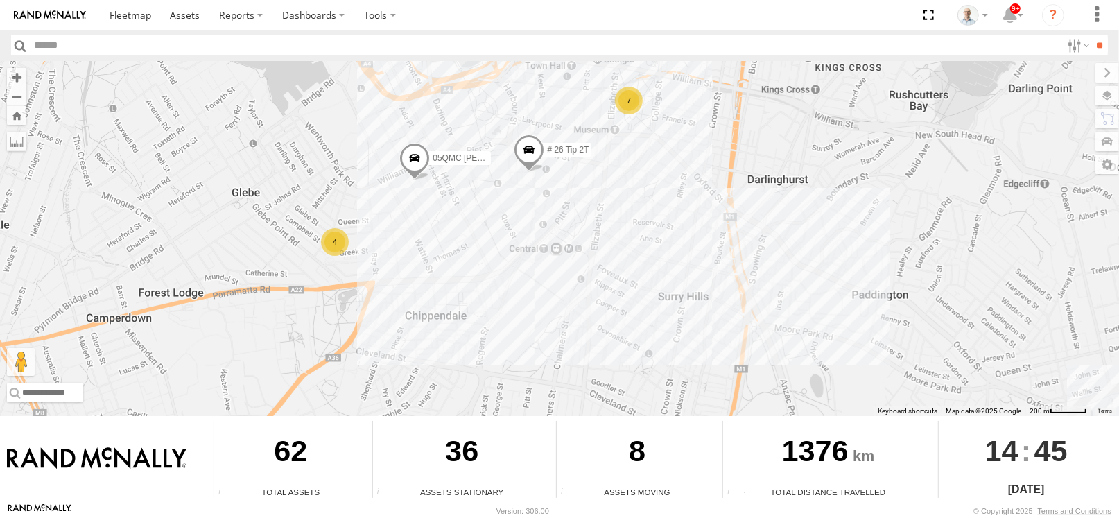
drag, startPoint x: 819, startPoint y: 182, endPoint x: 454, endPoint y: 205, distance: 365.5
click at [454, 205] on div "27QMC 10 QMC Pat 08QMC Mostafa Beloka-EKV93V 04QMC Francesco 30 QMC David Carmo…" at bounding box center [559, 238] width 1119 height 355
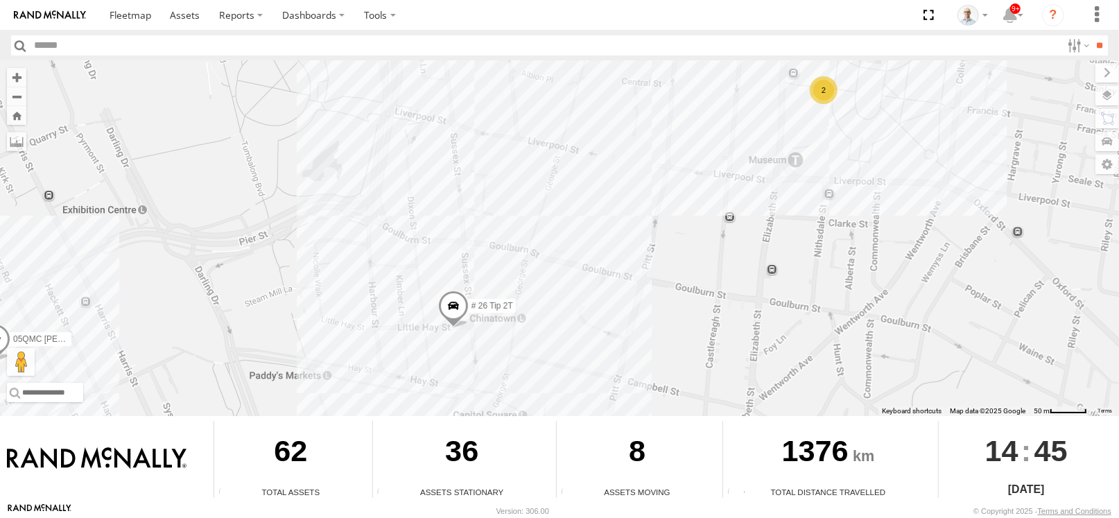
drag, startPoint x: 718, startPoint y: 241, endPoint x: 657, endPoint y: 244, distance: 61.1
click at [657, 244] on div "27QMC 10 QMC Pat 08QMC Mostafa Beloka-EKV93V 04QMC Francesco 30 QMC David Carmo…" at bounding box center [559, 238] width 1119 height 355
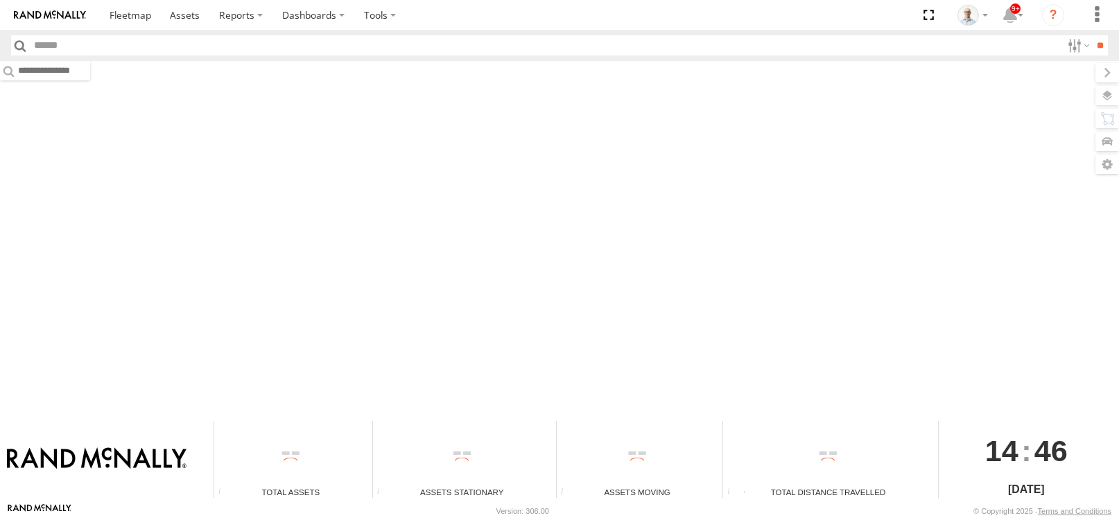
click at [718, 155] on div at bounding box center [559, 238] width 1119 height 355
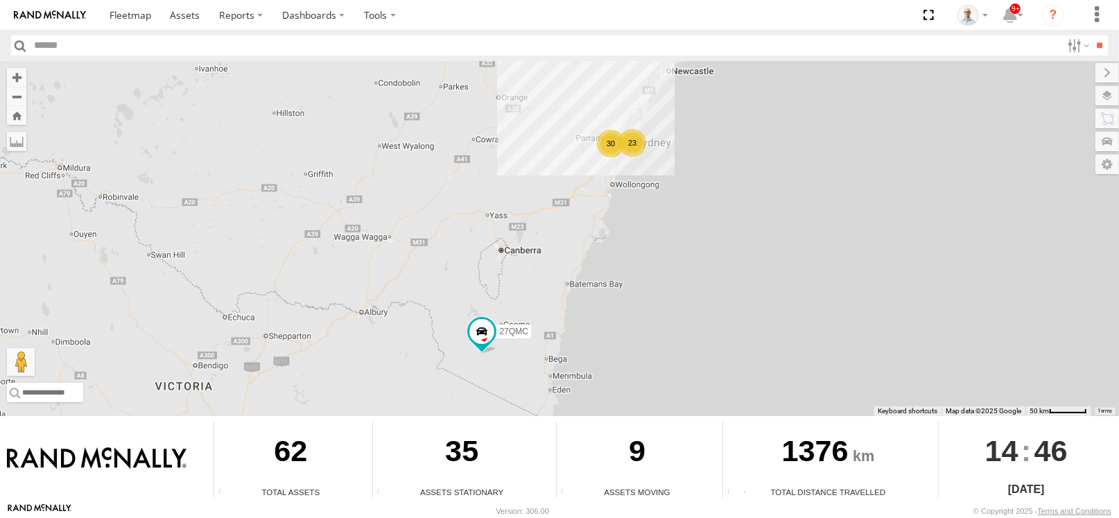
click at [635, 126] on div "23 30 27QMC" at bounding box center [559, 238] width 1119 height 355
click at [637, 157] on div "23 30 27QMC" at bounding box center [559, 238] width 1119 height 355
click at [639, 146] on div "23" at bounding box center [633, 143] width 28 height 28
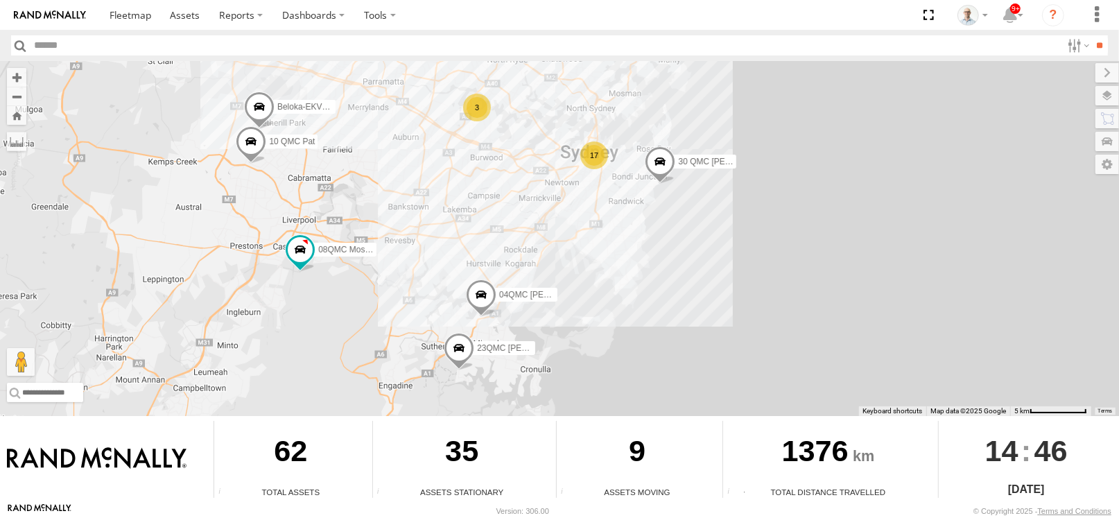
click at [273, 273] on div "27QMC 17 10 QMC Pat 08QMC Mostafa Beloka-EKV93V 3 04QMC Francesco 30 QMC David …" at bounding box center [559, 238] width 1119 height 355
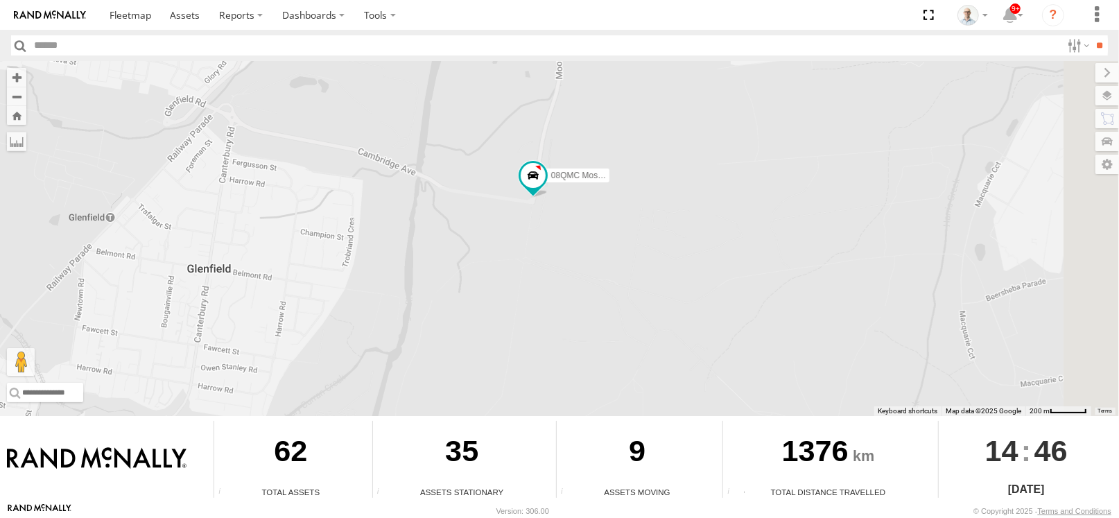
drag, startPoint x: 449, startPoint y: 230, endPoint x: 352, endPoint y: 266, distance: 104.0
click at [352, 266] on div "27QMC 10 QMC Pat 08QMC Mostafa Beloka-EKV93V 04QMC Francesco 30 QMC David Carmo…" at bounding box center [559, 238] width 1119 height 355
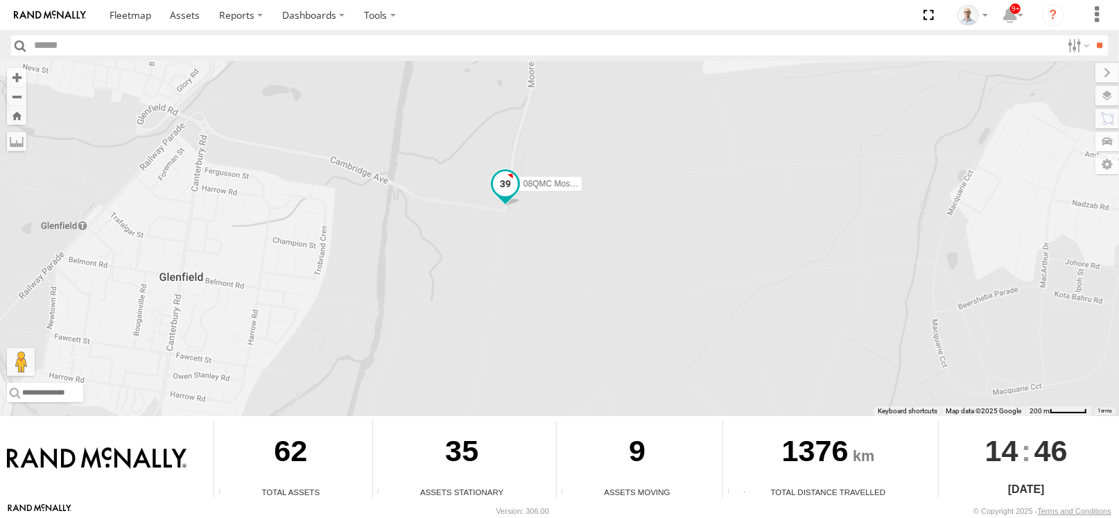
click at [507, 184] on span at bounding box center [505, 183] width 25 height 25
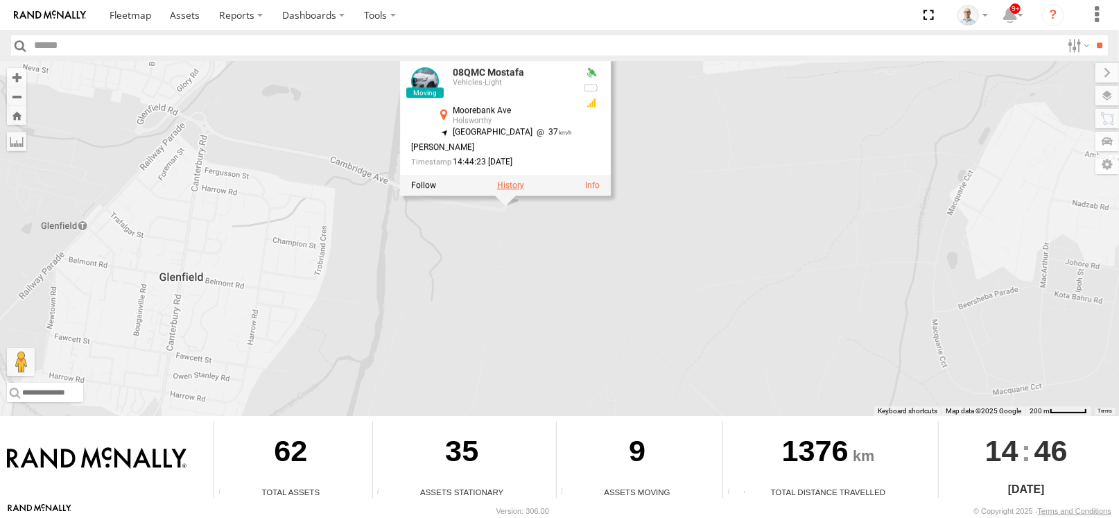
click at [505, 182] on label at bounding box center [510, 185] width 27 height 10
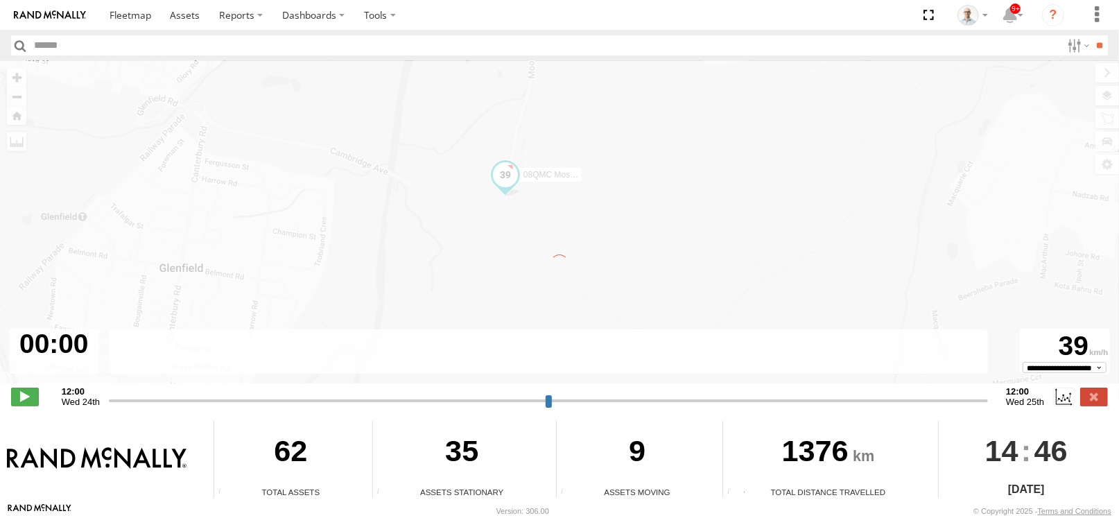
type input "**********"
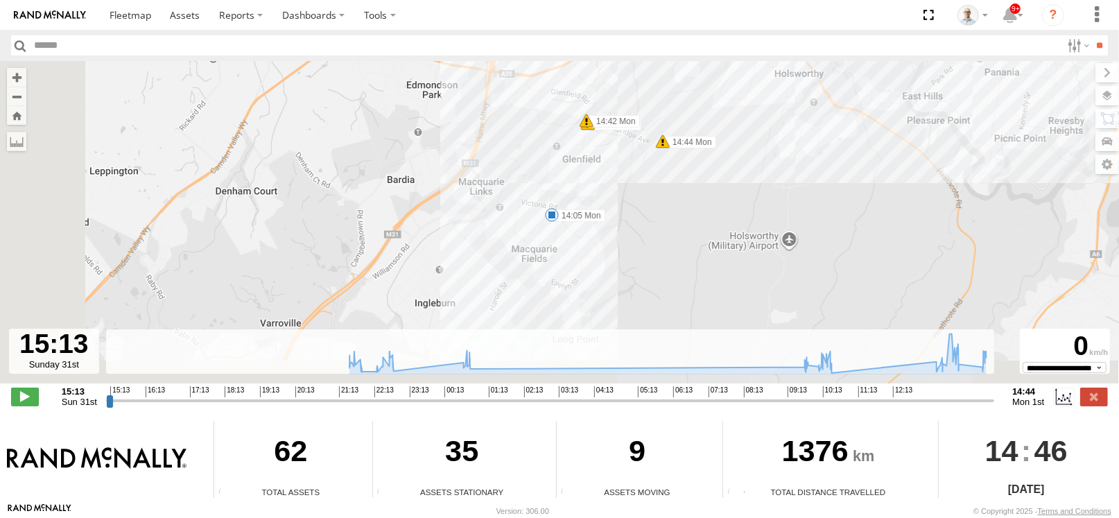
drag, startPoint x: 197, startPoint y: 252, endPoint x: 683, endPoint y: 99, distance: 509.7
click at [683, 99] on div "08QMC Mostafa 21:51 Sun 21:52 Sun 21:53 Sun 22:49 Sun 00:53 Mon 10:03 Mon 10:33…" at bounding box center [559, 229] width 1119 height 337
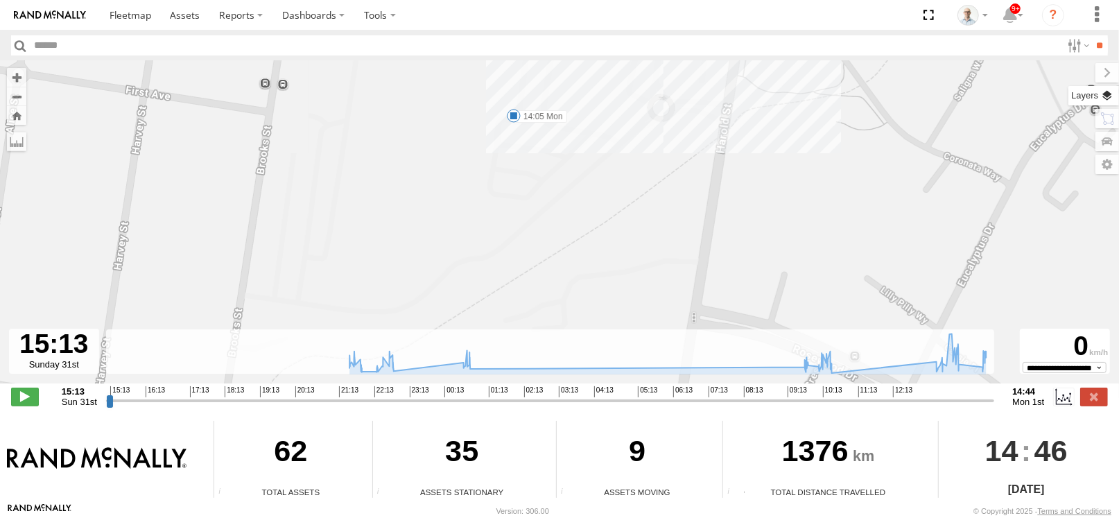
click at [1105, 104] on label at bounding box center [1094, 95] width 51 height 19
click at [0, 0] on span "Mainroads ([GEOGRAPHIC_DATA])" at bounding box center [0, 0] width 0 height 0
click at [0, 0] on span "Basemaps" at bounding box center [0, 0] width 0 height 0
click at [0, 0] on div "Night" at bounding box center [0, 0] width 0 height 0
click at [0, 0] on div "Satellite + Roadmap" at bounding box center [0, 0] width 0 height 0
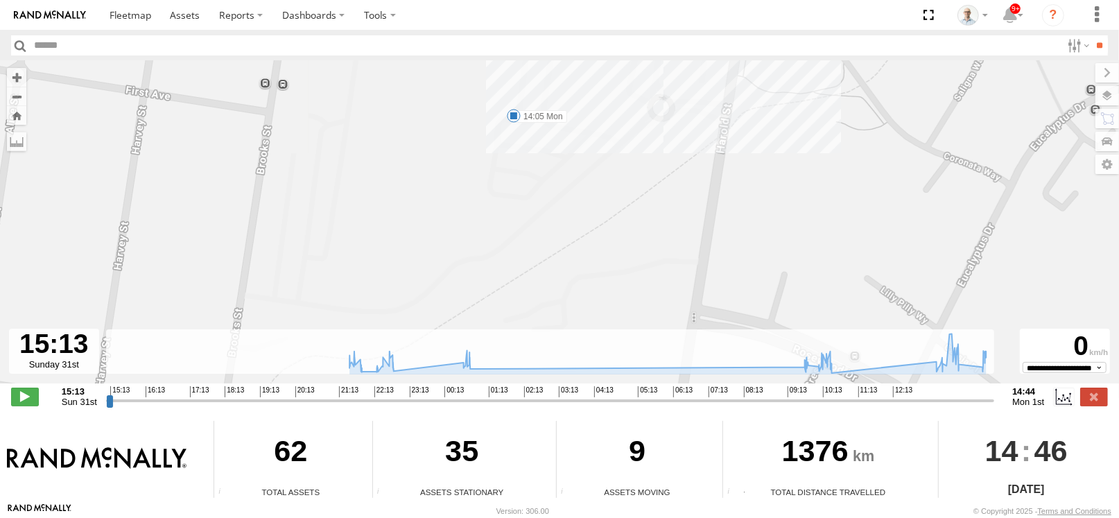
click at [0, 0] on span "Satellite + Roadmap" at bounding box center [0, 0] width 0 height 0
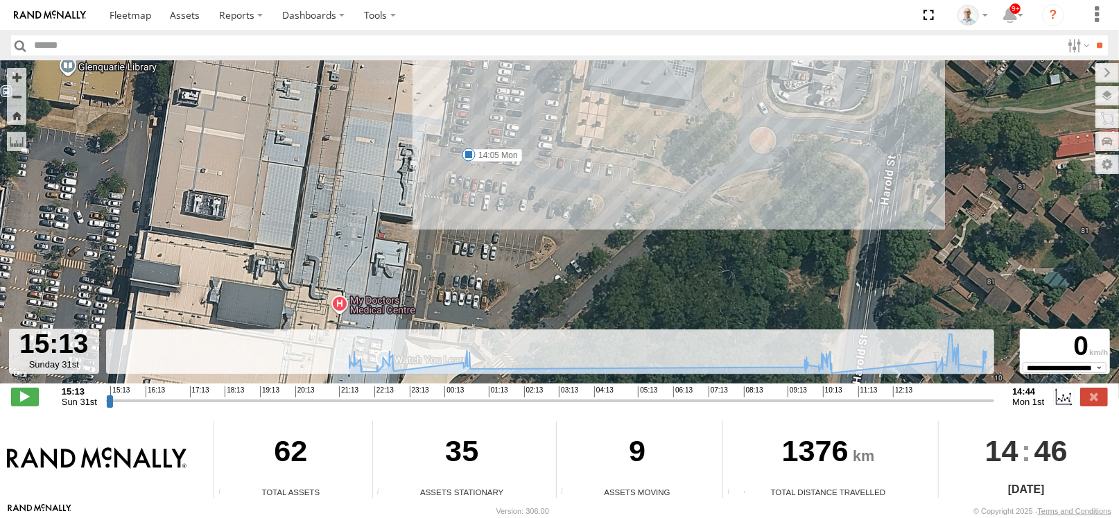
drag, startPoint x: 525, startPoint y: 110, endPoint x: 497, endPoint y: 150, distance: 49.8
click at [497, 150] on label "14:05 Mon" at bounding box center [495, 155] width 53 height 12
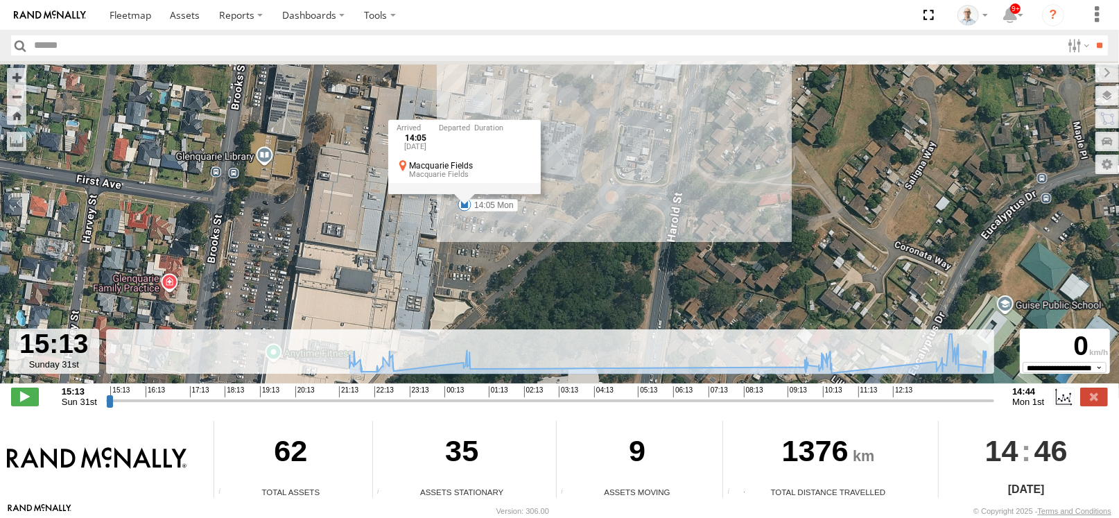
drag, startPoint x: 704, startPoint y: 146, endPoint x: 686, endPoint y: 189, distance: 46.6
click at [686, 189] on div "08QMC Mostafa 21:51 Sun 21:52 Sun 21:53 Sun 22:49 Sun 00:53 Mon 10:03 Mon 10:33…" at bounding box center [559, 229] width 1119 height 337
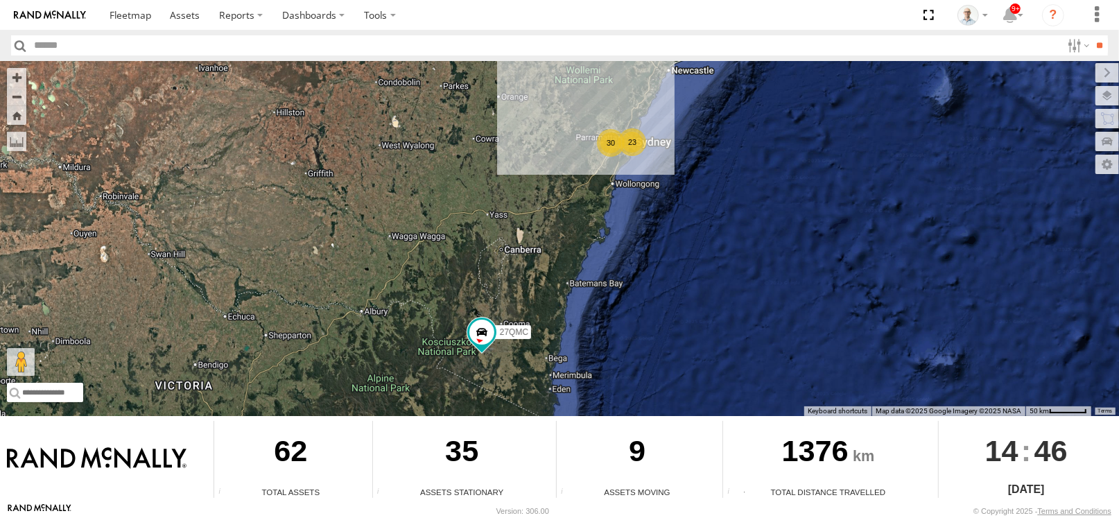
click at [619, 140] on div "30" at bounding box center [611, 143] width 28 height 28
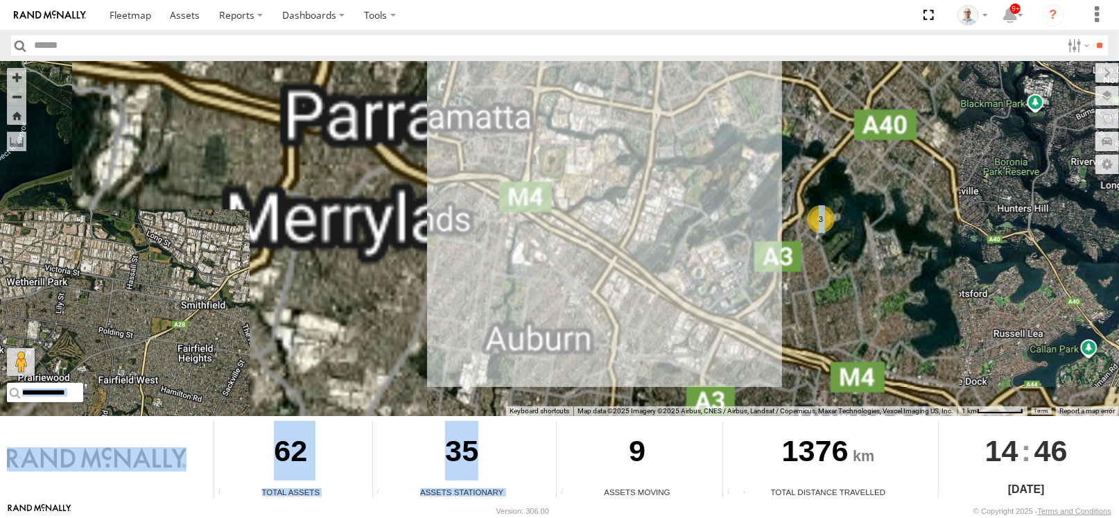
drag, startPoint x: 507, startPoint y: 422, endPoint x: 870, endPoint y: 70, distance: 506.1
click at [870, 69] on div "← Move left → Move right ↑ Move up ↓ Move down + Zoom in - Zoom out Home Jump l…" at bounding box center [559, 282] width 1119 height 442
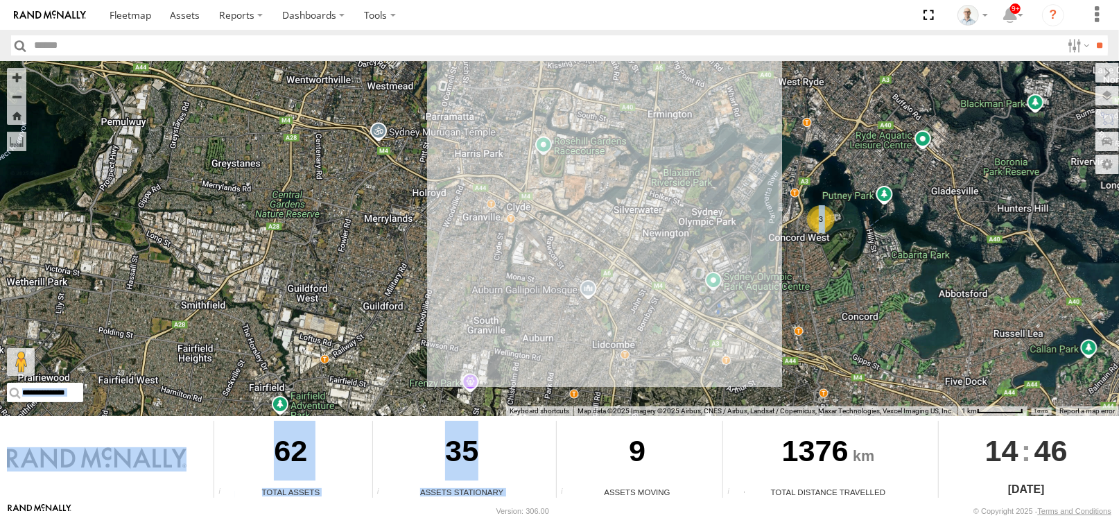
click at [640, 314] on div "27QMC 08QMC Mostafa # KS75A 06QMC -Spare 04QMC Francesco Beloka-CHV61N Z=18 QMC…" at bounding box center [559, 238] width 1119 height 355
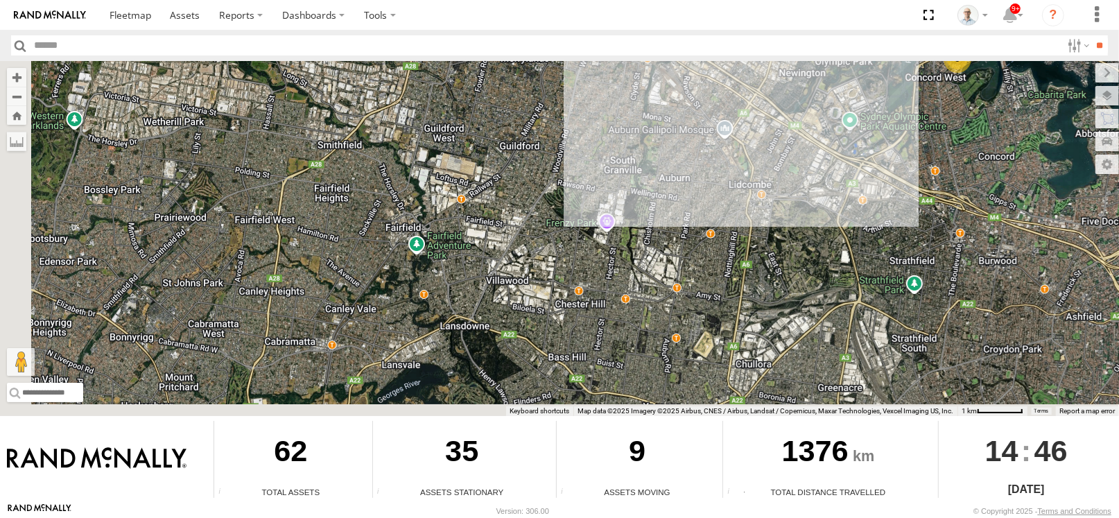
drag, startPoint x: 594, startPoint y: 335, endPoint x: 904, endPoint y: 5, distance: 452.8
click at [904, 5] on body "?" at bounding box center [559, 259] width 1119 height 518
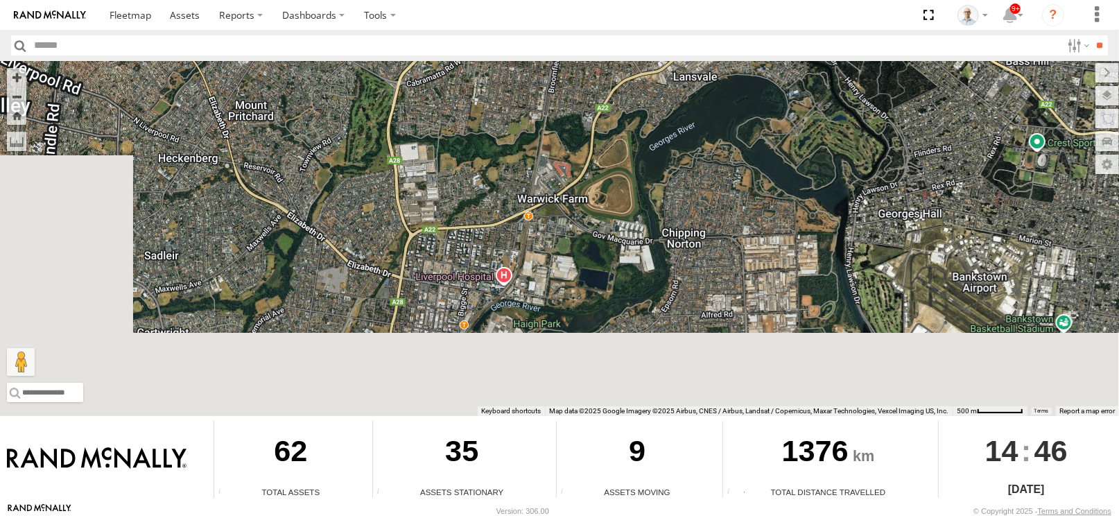
drag, startPoint x: 291, startPoint y: 308, endPoint x: 617, endPoint y: 97, distance: 388.2
click at [617, 97] on div "27QMC 08QMC Mostafa # KS75A 06QMC -Spare 04QMC Francesco Beloka-CHV61N Z=18 QMC…" at bounding box center [559, 238] width 1119 height 355
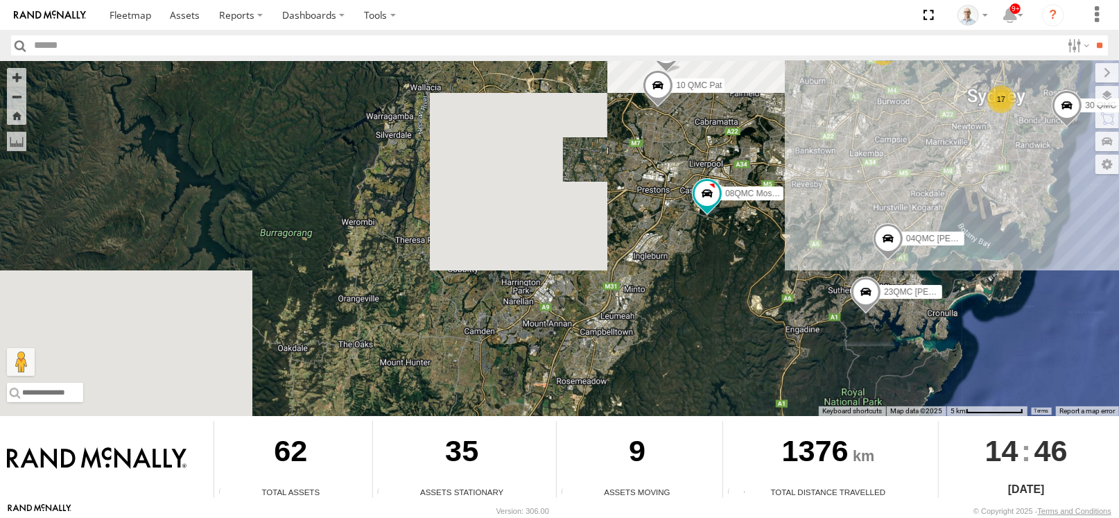
drag, startPoint x: 713, startPoint y: 337, endPoint x: 760, endPoint y: 173, distance: 171.0
click at [760, 173] on div "27QMC 08QMC Mostafa # KS75A 06QMC -Spare 04QMC Francesco Beloka-CHV61N Z=18 QMC…" at bounding box center [559, 238] width 1119 height 355
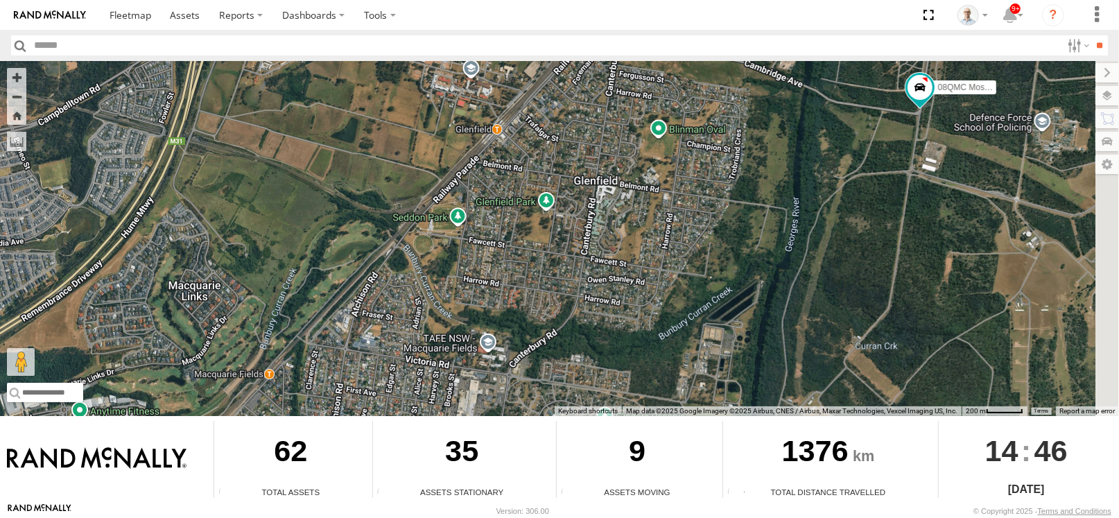
drag, startPoint x: 897, startPoint y: 205, endPoint x: 639, endPoint y: 172, distance: 260.1
click at [639, 172] on div "27QMC 08QMC Mostafa # KS75A 06QMC -Spare 04QMC Francesco Beloka-CHV61N Z=18 QMC…" at bounding box center [559, 238] width 1119 height 355
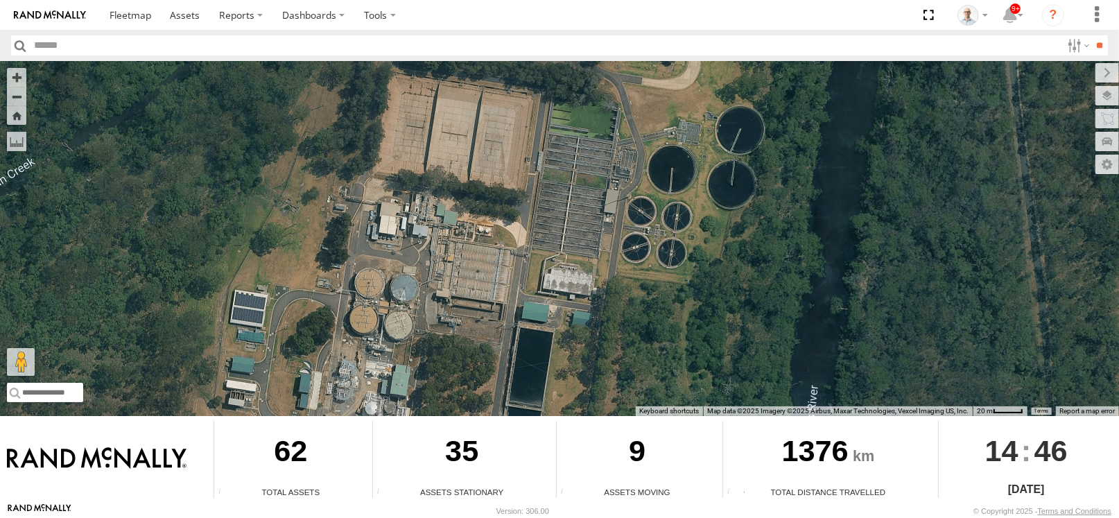
drag, startPoint x: 571, startPoint y: 136, endPoint x: 584, endPoint y: 291, distance: 155.9
click at [584, 291] on div "27QMC 08QMC Mostafa # KS75A 06QMC -Spare 04QMC Francesco Beloka-CHV61N Z=18 QMC…" at bounding box center [559, 238] width 1119 height 355
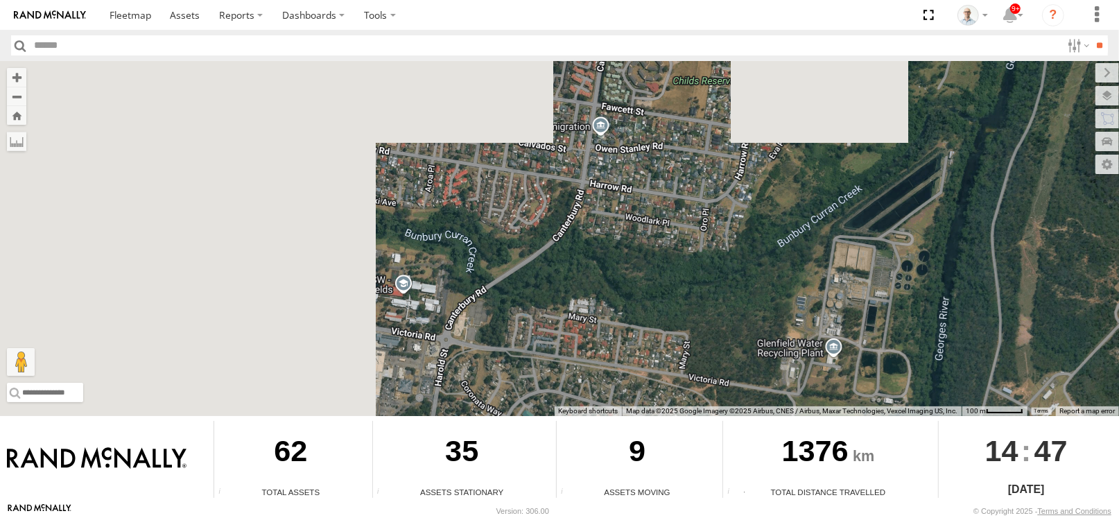
drag, startPoint x: 307, startPoint y: 236, endPoint x: 776, endPoint y: 275, distance: 470.4
click at [784, 274] on div "27QMC 08QMC Mostafa # KS75A 06QMC -Spare 04QMC Francesco Beloka-CHV61N Z=18 QMC…" at bounding box center [559, 238] width 1119 height 355
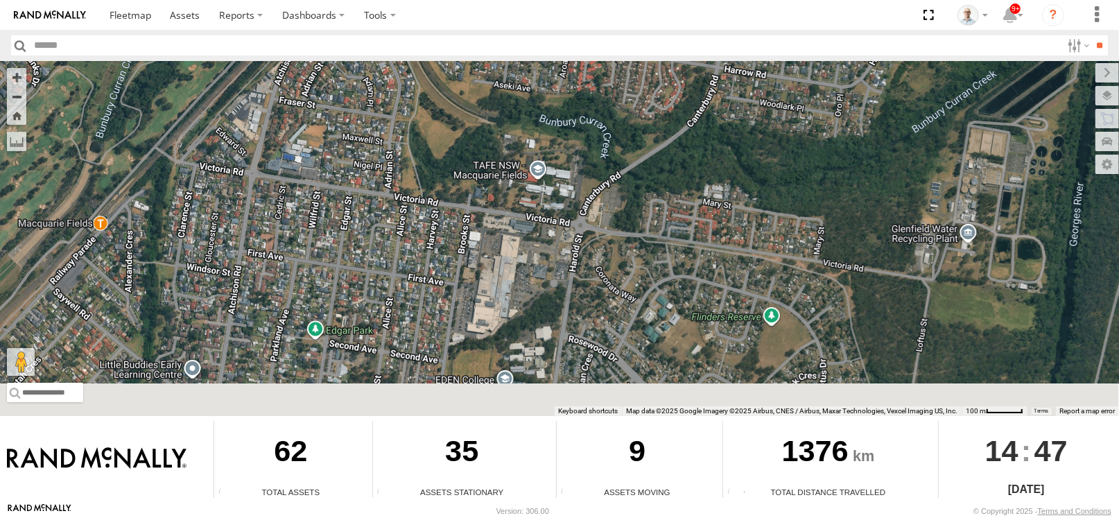
drag, startPoint x: 536, startPoint y: 298, endPoint x: 605, endPoint y: 168, distance: 147.7
click at [605, 168] on div "27QMC 08QMC Mostafa # KS75A 06QMC -Spare 04QMC Francesco Beloka-CHV61N Z=18 QMC…" at bounding box center [559, 238] width 1119 height 355
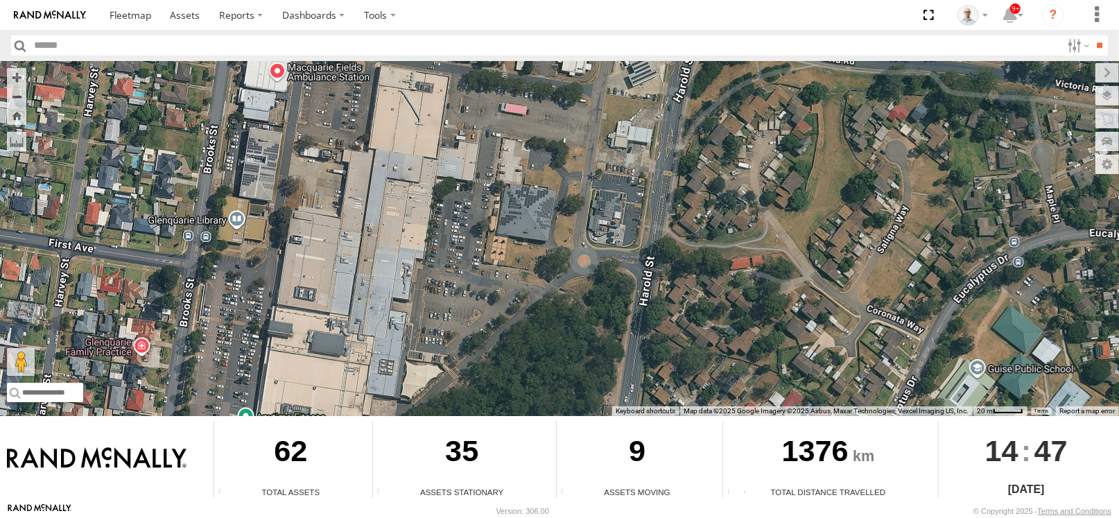
drag, startPoint x: 546, startPoint y: 288, endPoint x: 589, endPoint y: 221, distance: 79.6
click at [584, 225] on div "27QMC 08QMC Mostafa # KS75A 06QMC -Spare 04QMC Francesco Beloka-CHV61N Z=18 QMC…" at bounding box center [559, 238] width 1119 height 355
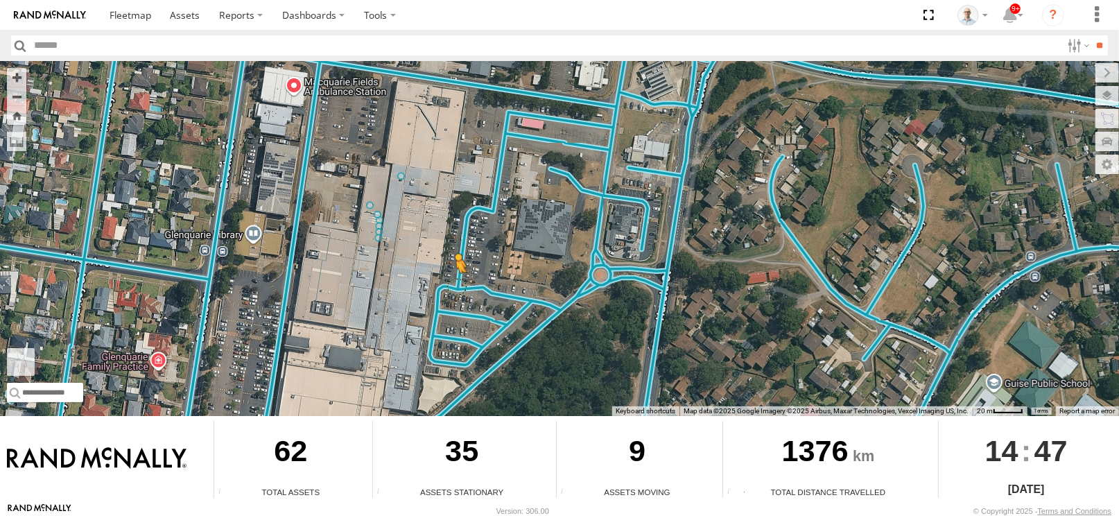
drag, startPoint x: 15, startPoint y: 365, endPoint x: 457, endPoint y: 286, distance: 449.3
click at [457, 286] on div "27QMC 08QMC Mostafa # KS75A 06QMC -Spare 04QMC Francesco Beloka-CHV61N Z=18 QMC…" at bounding box center [559, 238] width 1119 height 355
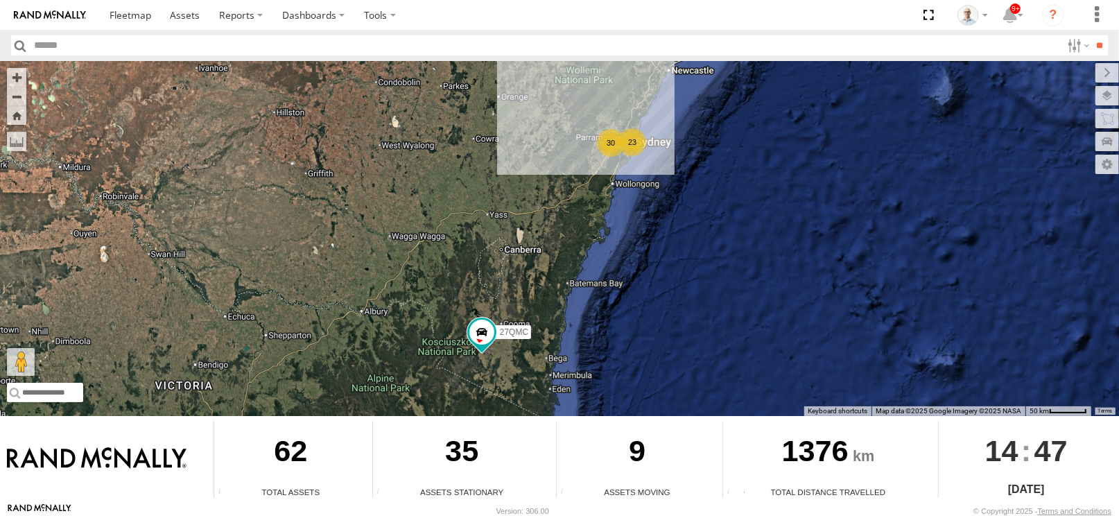
click at [609, 146] on div "30" at bounding box center [611, 143] width 28 height 28
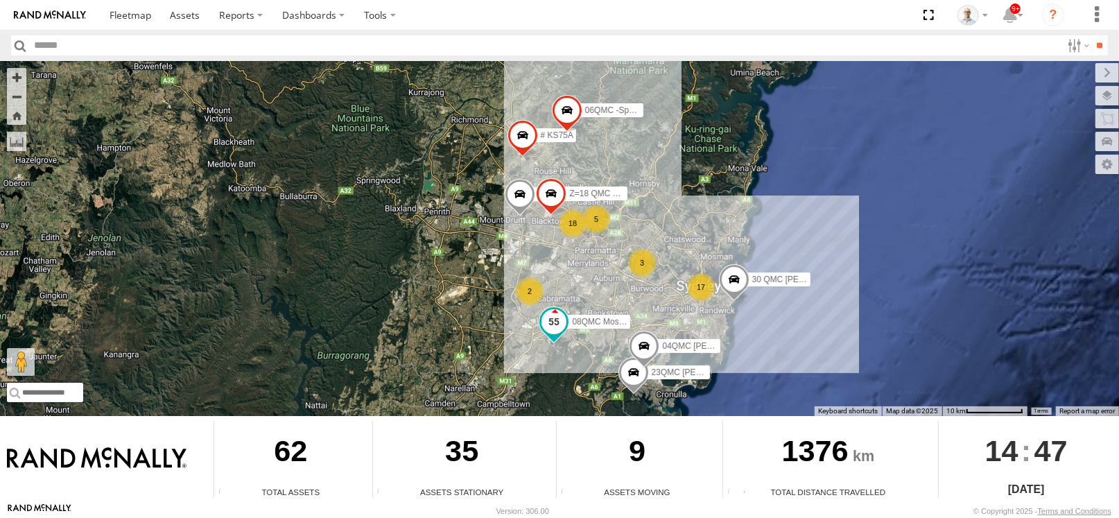
click at [558, 319] on span at bounding box center [554, 322] width 25 height 25
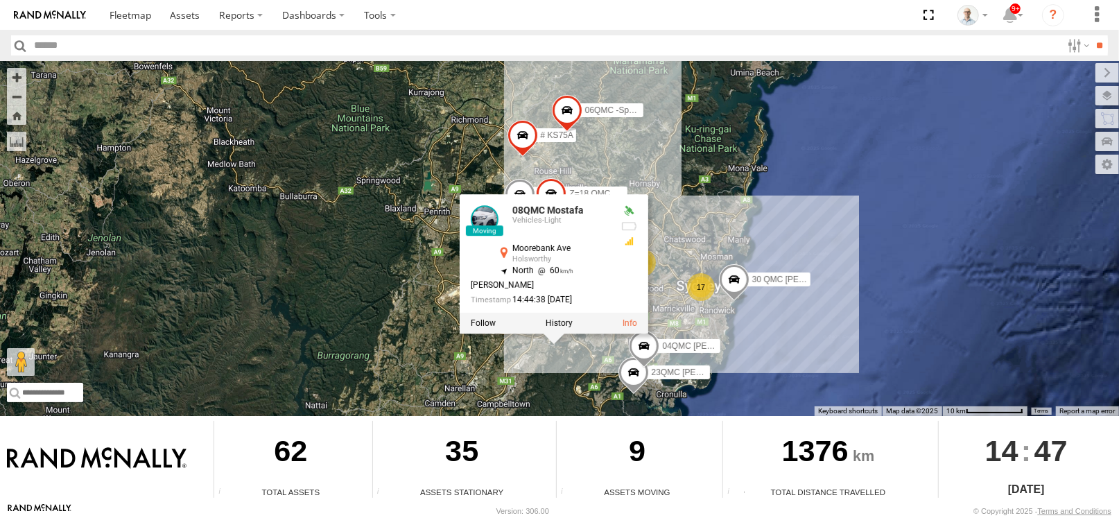
click at [559, 322] on label at bounding box center [559, 324] width 27 height 10
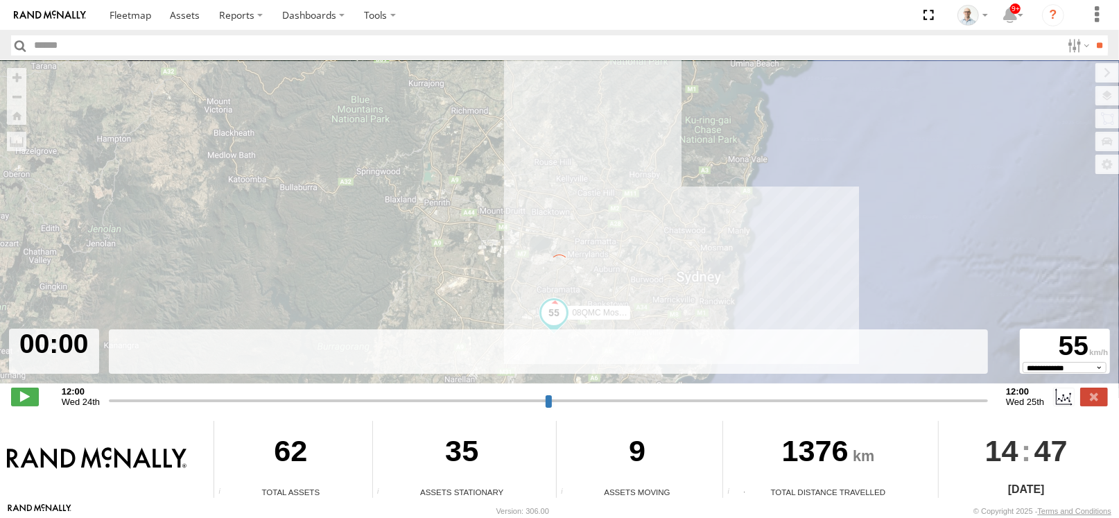
type input "**********"
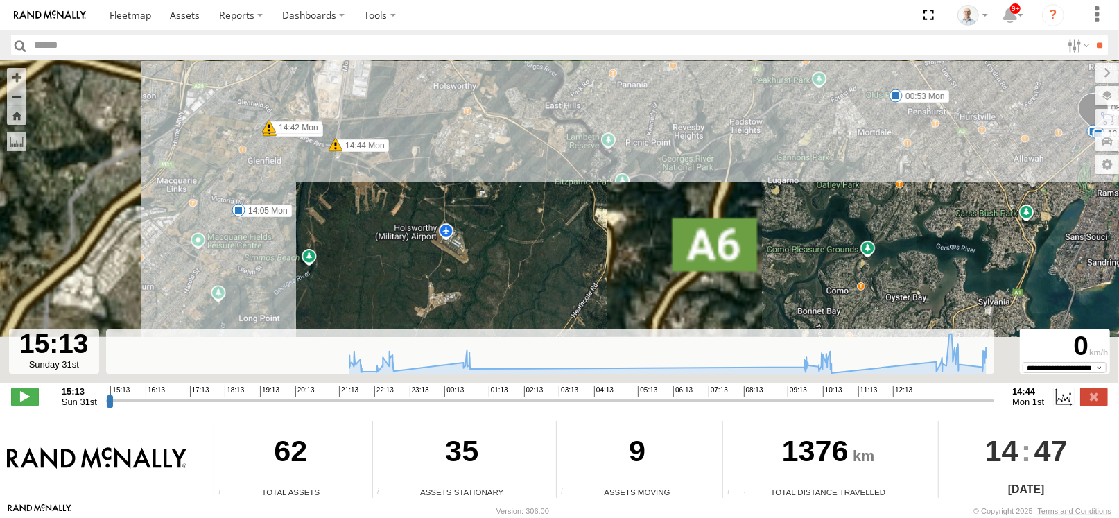
drag, startPoint x: 574, startPoint y: 219, endPoint x: 643, endPoint y: 98, distance: 139.2
click at [768, 33] on body "?" at bounding box center [559, 259] width 1119 height 518
